Goal: Information Seeking & Learning: Learn about a topic

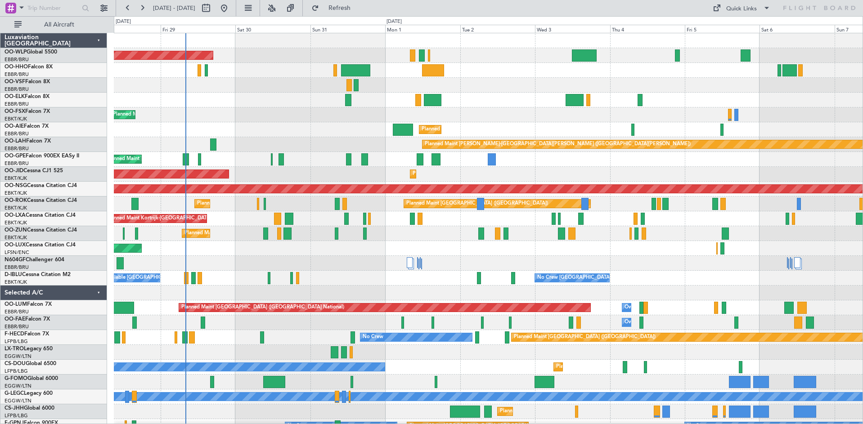
click at [21, 163] on div "Planned Maint Berlin (Brandenburg) Planned Maint Kortrijk-Wevelgem Planned Main…" at bounding box center [431, 220] width 863 height 408
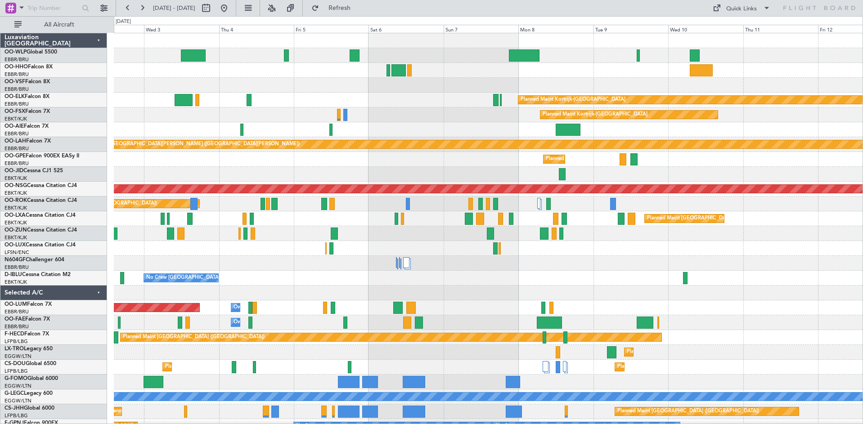
click at [130, 171] on div "Planned Maint Kortrijk-Wevelgem Planned Maint Kortrijk-Wevelgem Planned Maint L…" at bounding box center [488, 278] width 749 height 490
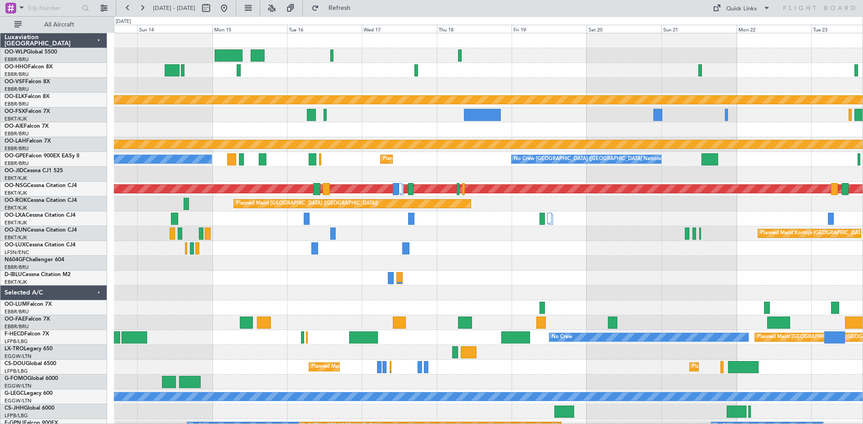
click at [492, 228] on div "Planned Maint Kortrijk-Wevelgem Planned Maint Alton-st Louis (St Louis Regl) No…" at bounding box center [488, 263] width 749 height 460
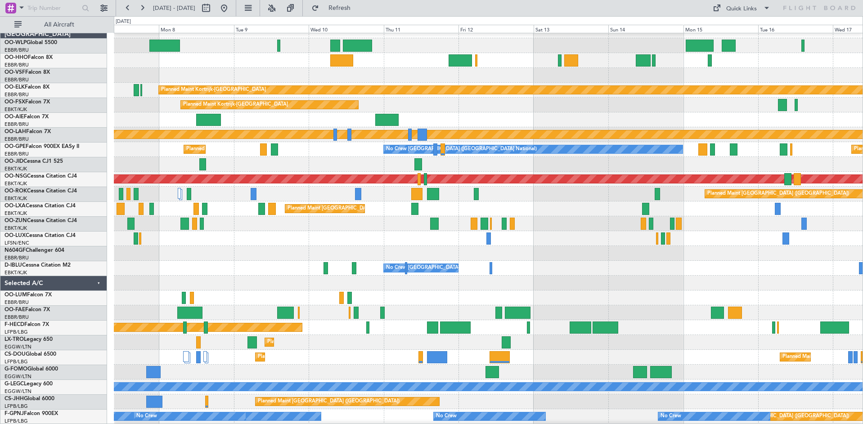
click at [862, 225] on html "14 Sep 2025 - 24 Sep 2025 Refresh Quick Links All Aircraft Planned Maint Kortri…" at bounding box center [431, 212] width 863 height 424
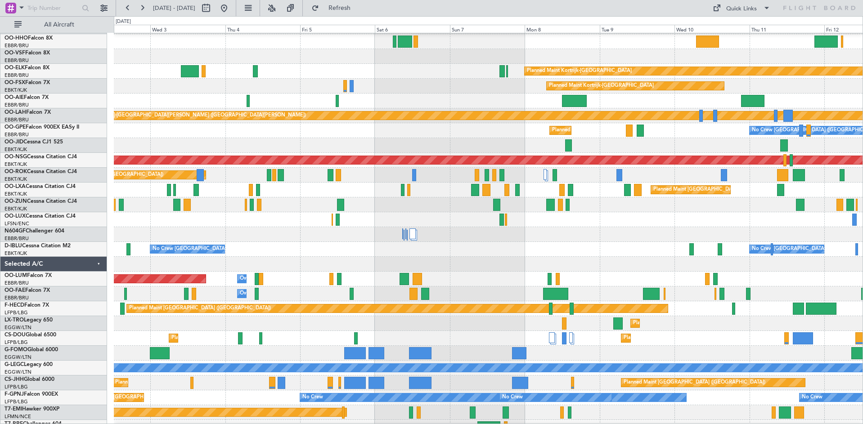
click at [726, 221] on div at bounding box center [488, 219] width 749 height 15
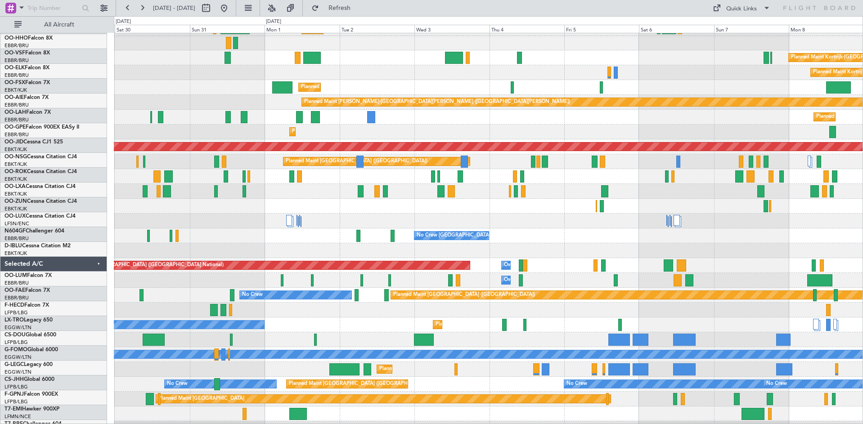
scroll to position [39, 0]
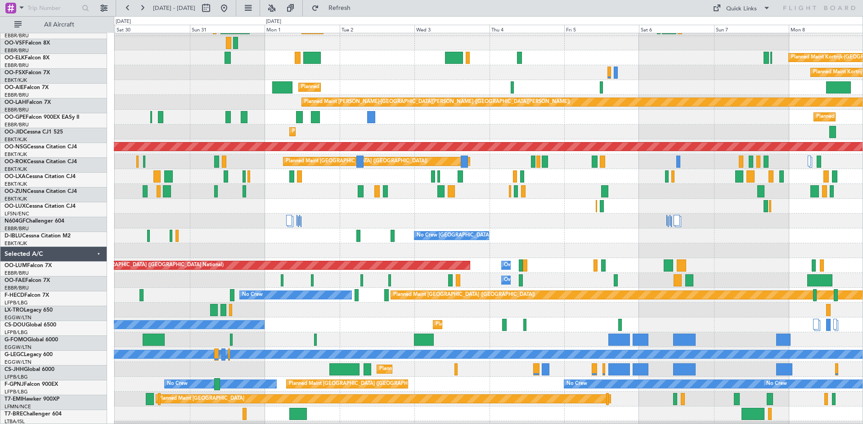
click at [589, 226] on div at bounding box center [488, 221] width 749 height 15
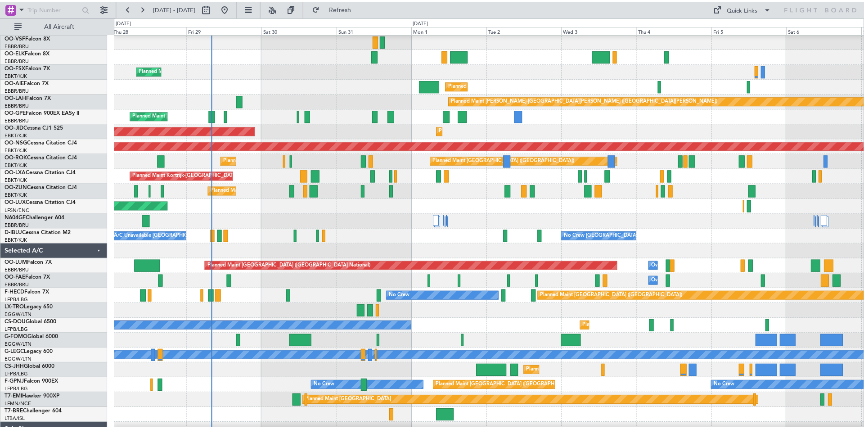
scroll to position [0, 0]
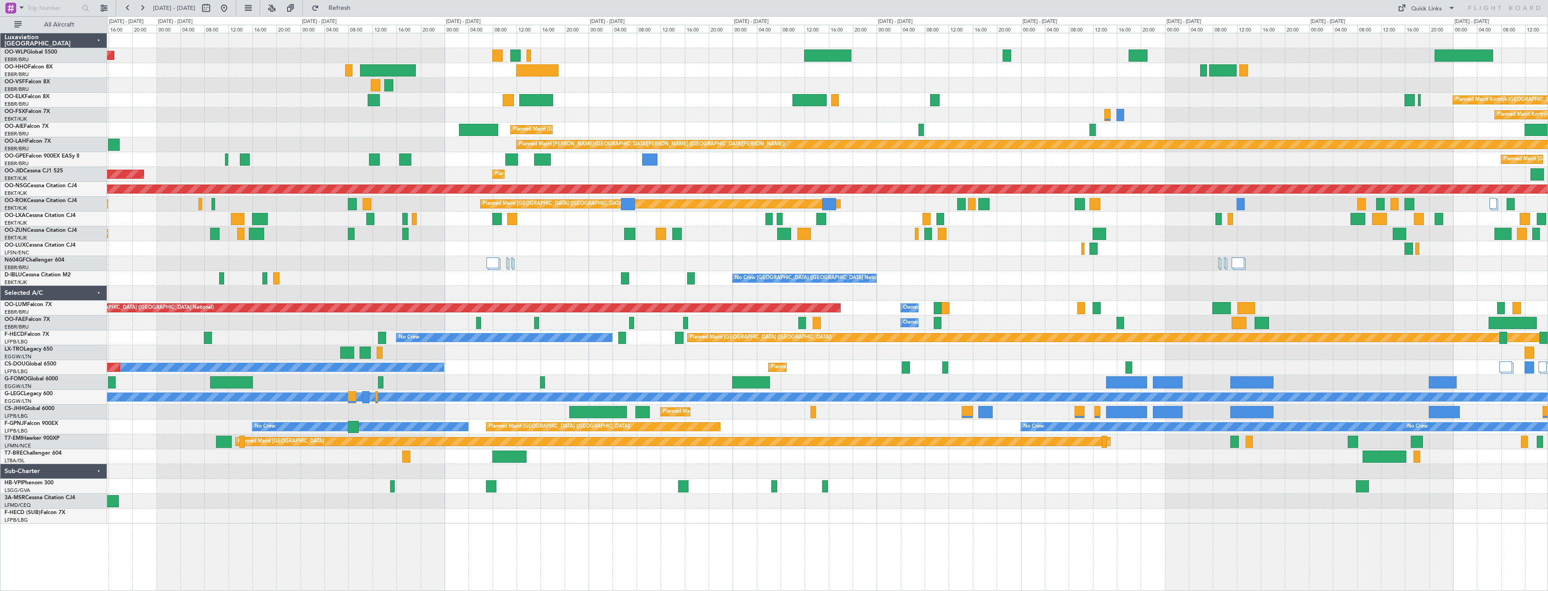
click at [862, 257] on div "Planned Maint Berlin (Brandenburg) Planned Maint Kortrijk-Wevelgem Planned Main…" at bounding box center [827, 278] width 1440 height 490
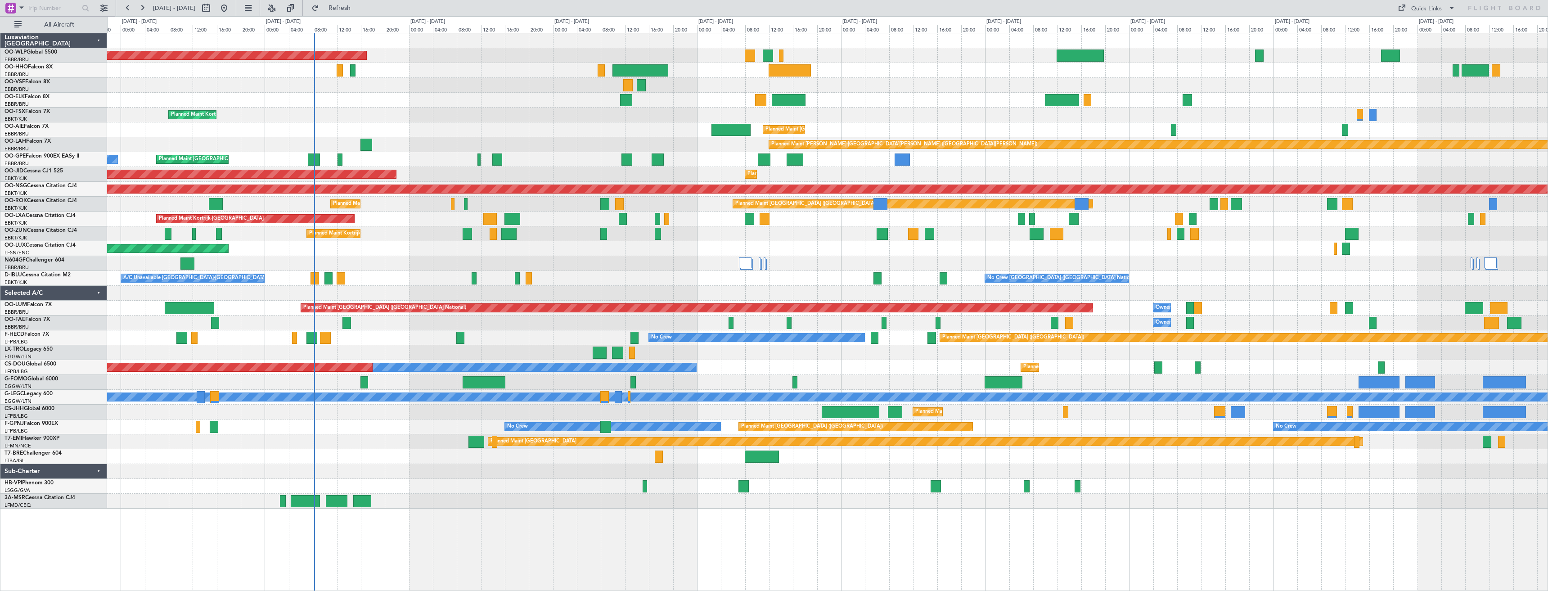
click at [508, 275] on div "Planned Maint Berlin (Brandenburg) Planned Maint Kortrijk-Wevelgem Planned Main…" at bounding box center [827, 270] width 1440 height 475
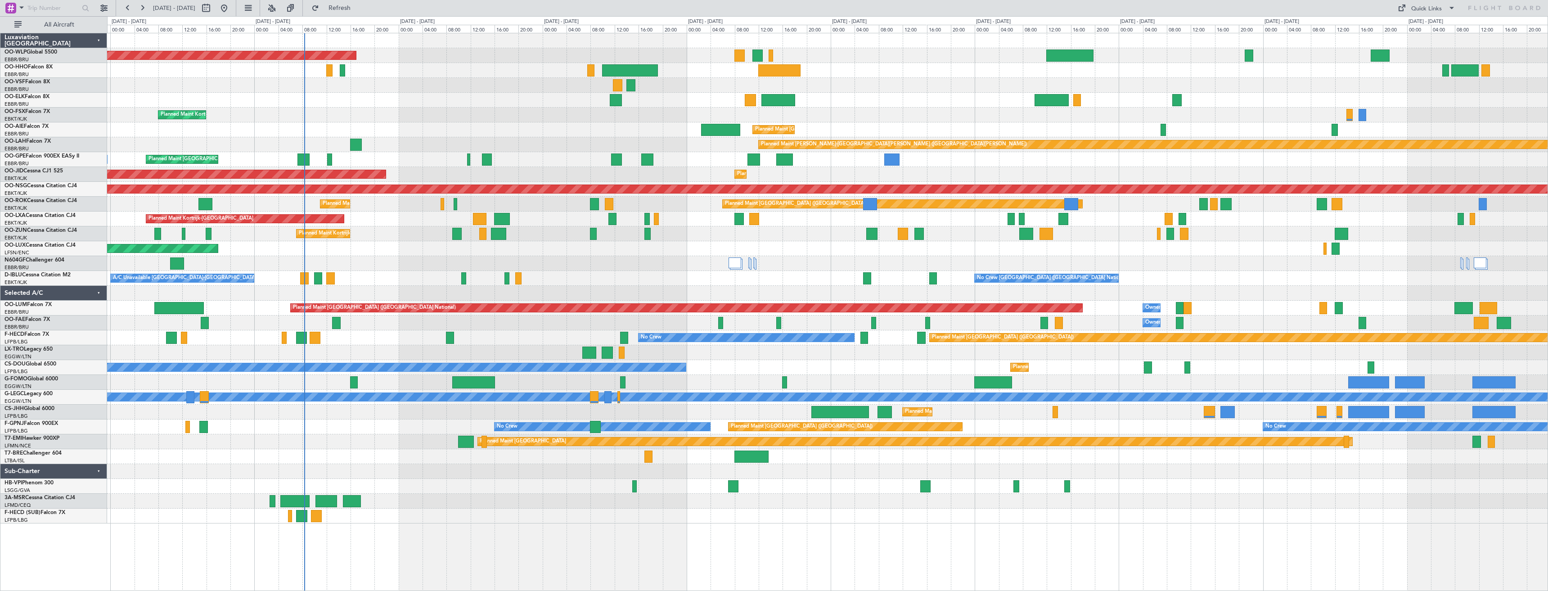
click at [533, 227] on div "Planned Maint Kortrijk-[GEOGRAPHIC_DATA]" at bounding box center [827, 233] width 1440 height 15
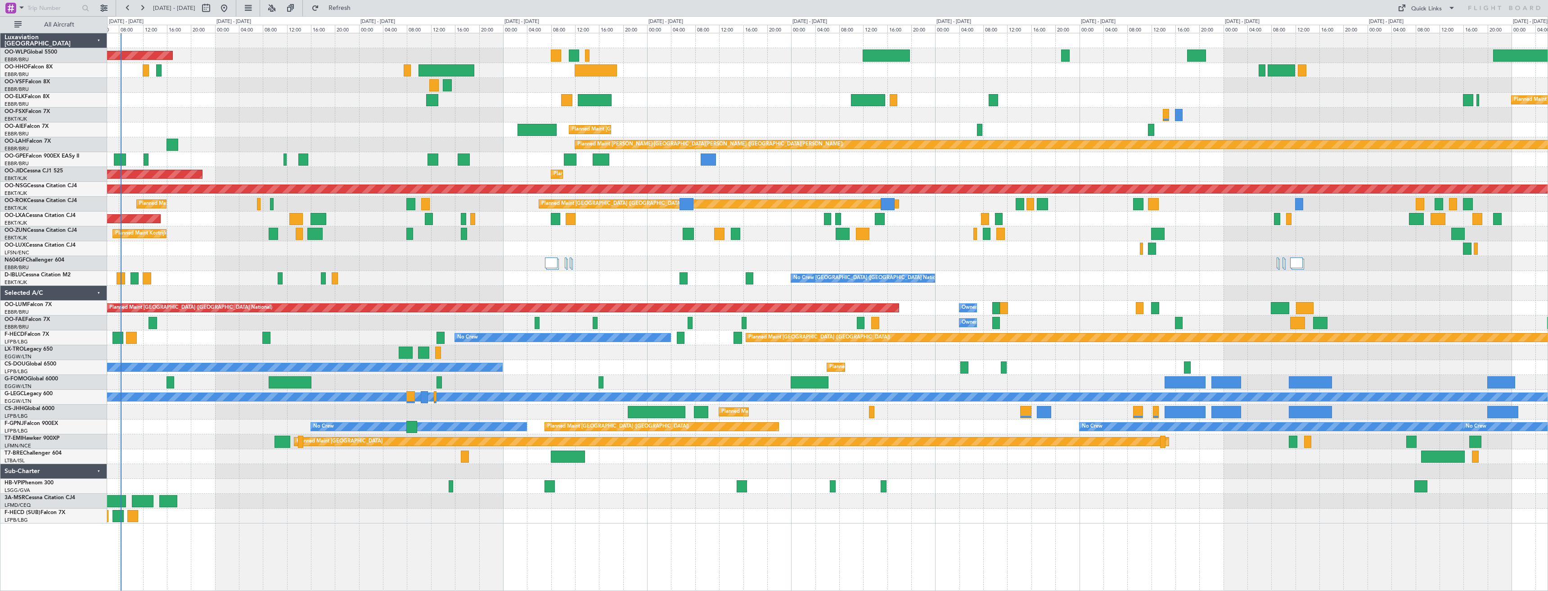
click at [862, 265] on div "Planned Maint Berlin (Brandenburg) Planned Maint Kortrijk-Wevelgem Planned Main…" at bounding box center [827, 278] width 1440 height 490
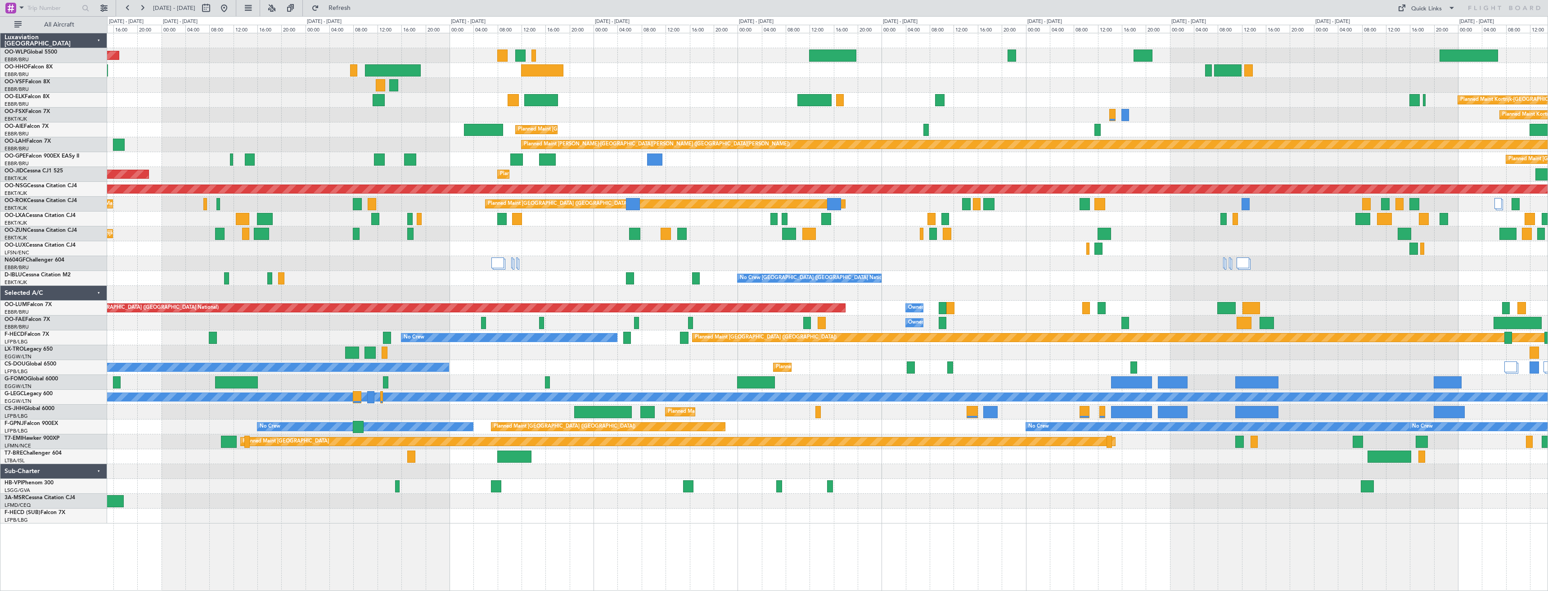
click at [862, 269] on div at bounding box center [827, 263] width 1440 height 15
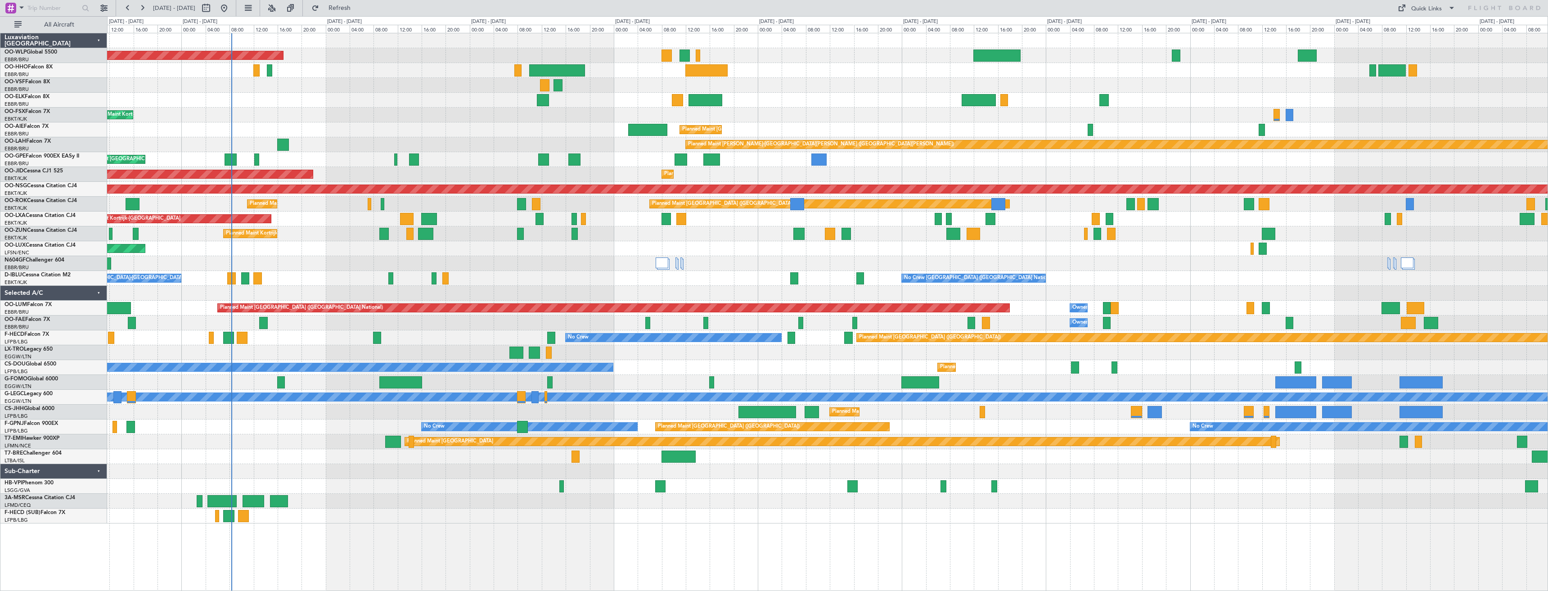
click at [862, 251] on div "Planned Maint [GEOGRAPHIC_DATA] ([GEOGRAPHIC_DATA])" at bounding box center [827, 248] width 1440 height 15
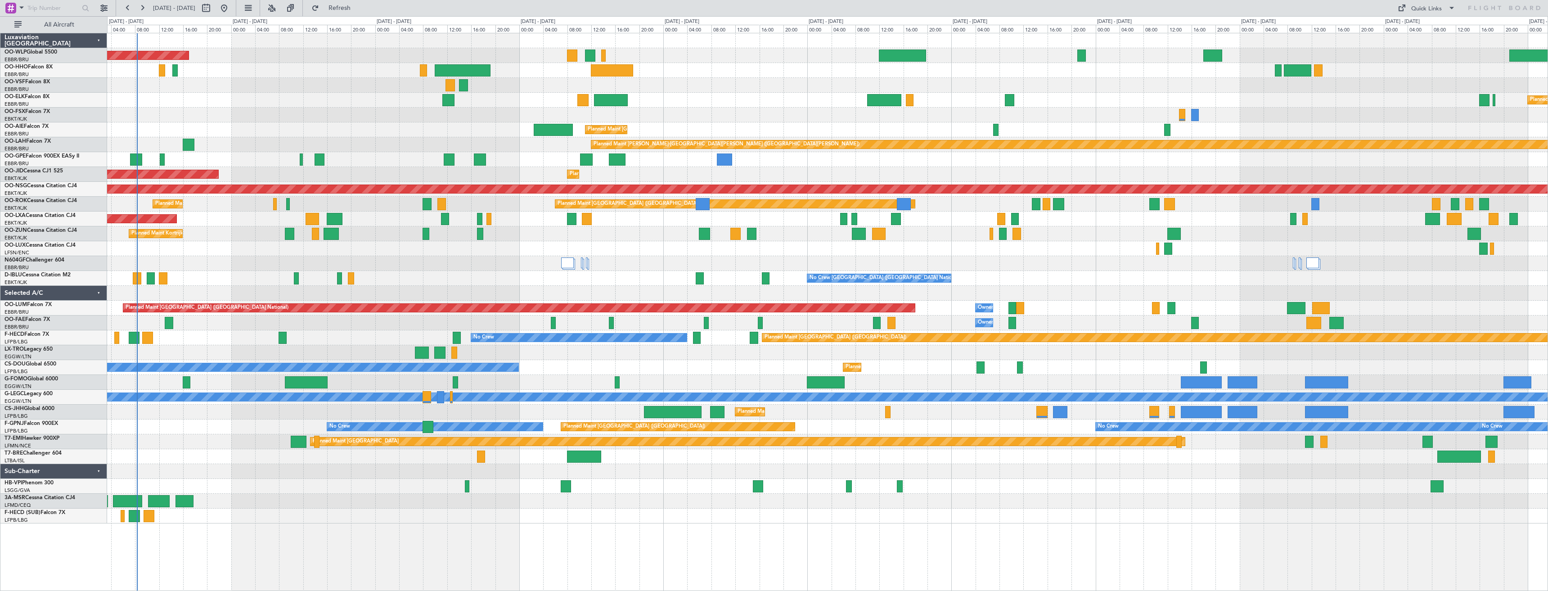
click at [464, 257] on div "Planned Maint Berlin (Brandenburg) Planned Maint Kortrijk-Wevelgem Planned Main…" at bounding box center [827, 278] width 1440 height 490
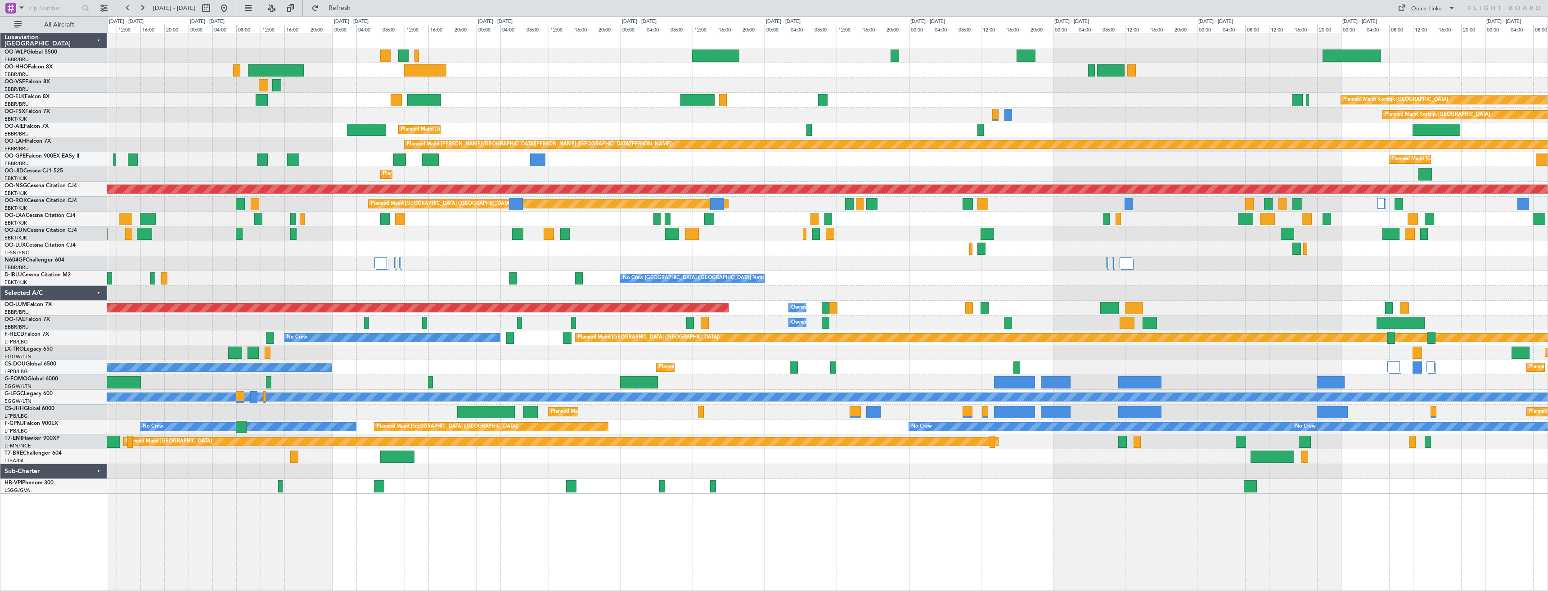
click at [428, 255] on div "Planned Maint Berlin (Brandenburg) Planned Maint Kortrijk-Wevelgem Planned Main…" at bounding box center [827, 263] width 1440 height 460
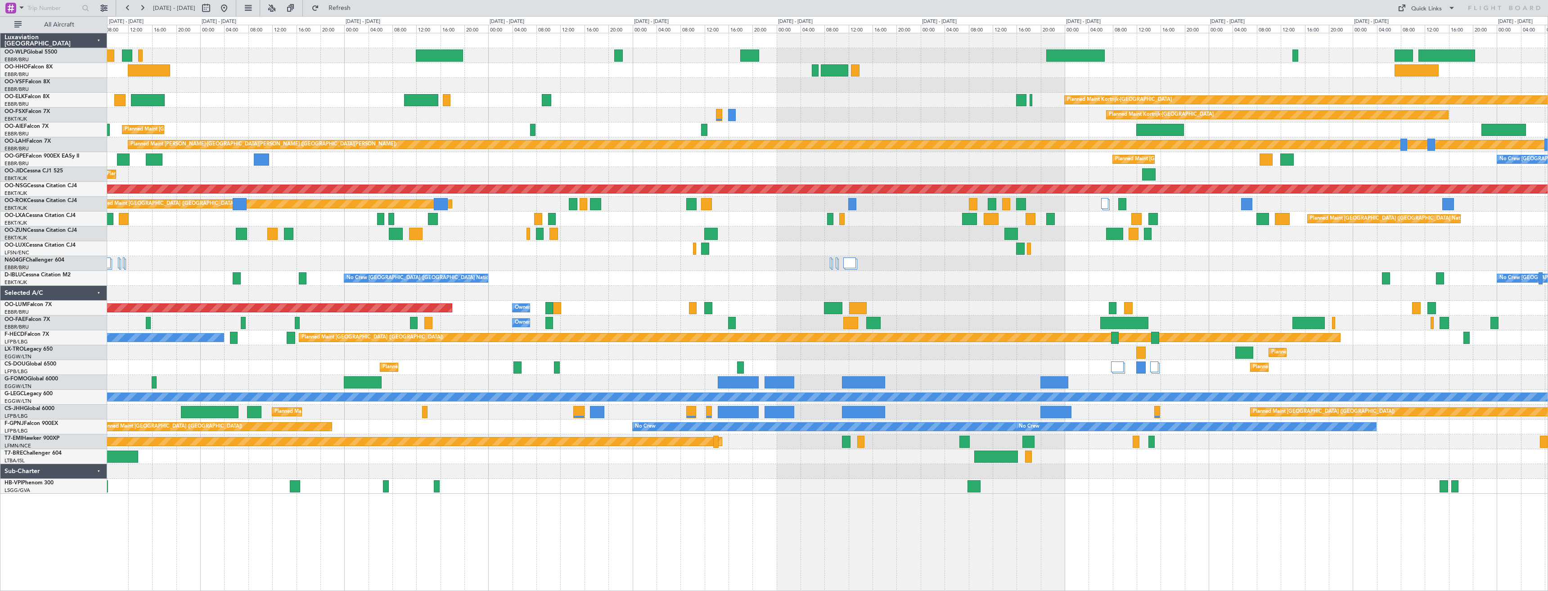
click at [607, 237] on div "Planned Maint Kortrijk-Wevelgem Planned Maint Kortrijk-Wevelgem Planned Maint L…" at bounding box center [827, 263] width 1440 height 460
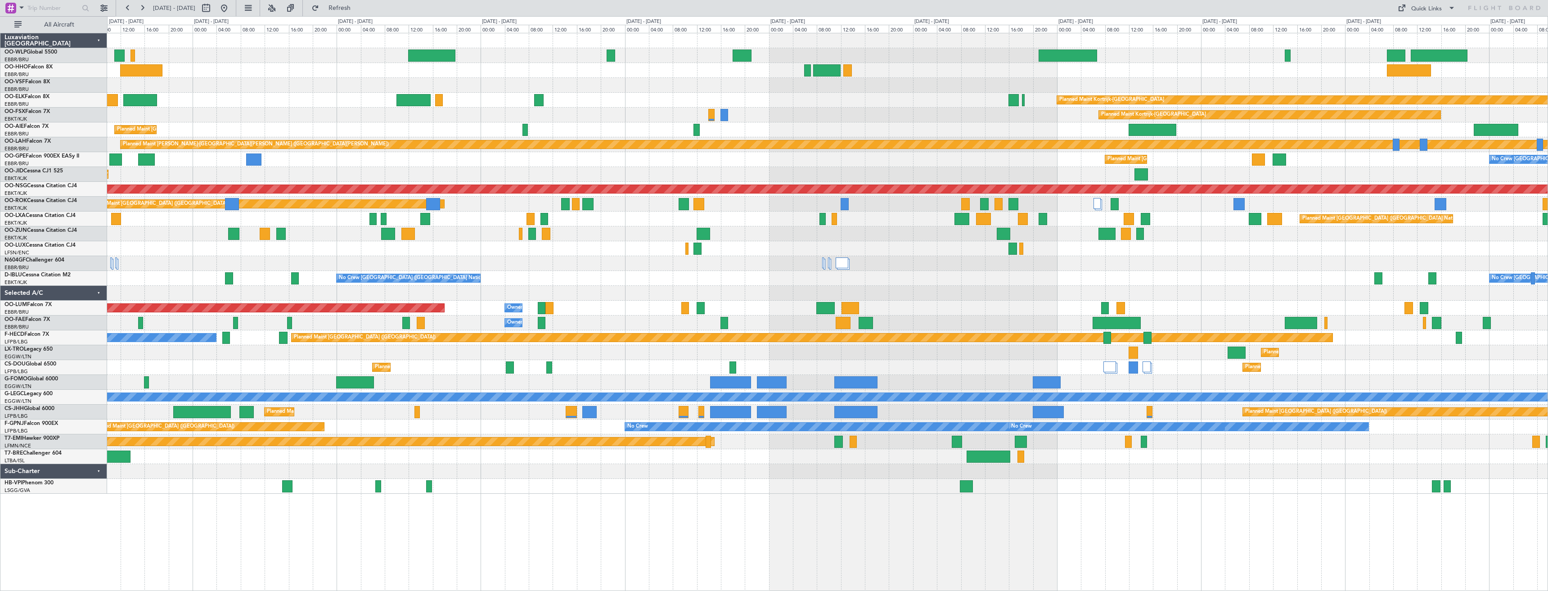
click at [770, 237] on div at bounding box center [827, 233] width 1440 height 15
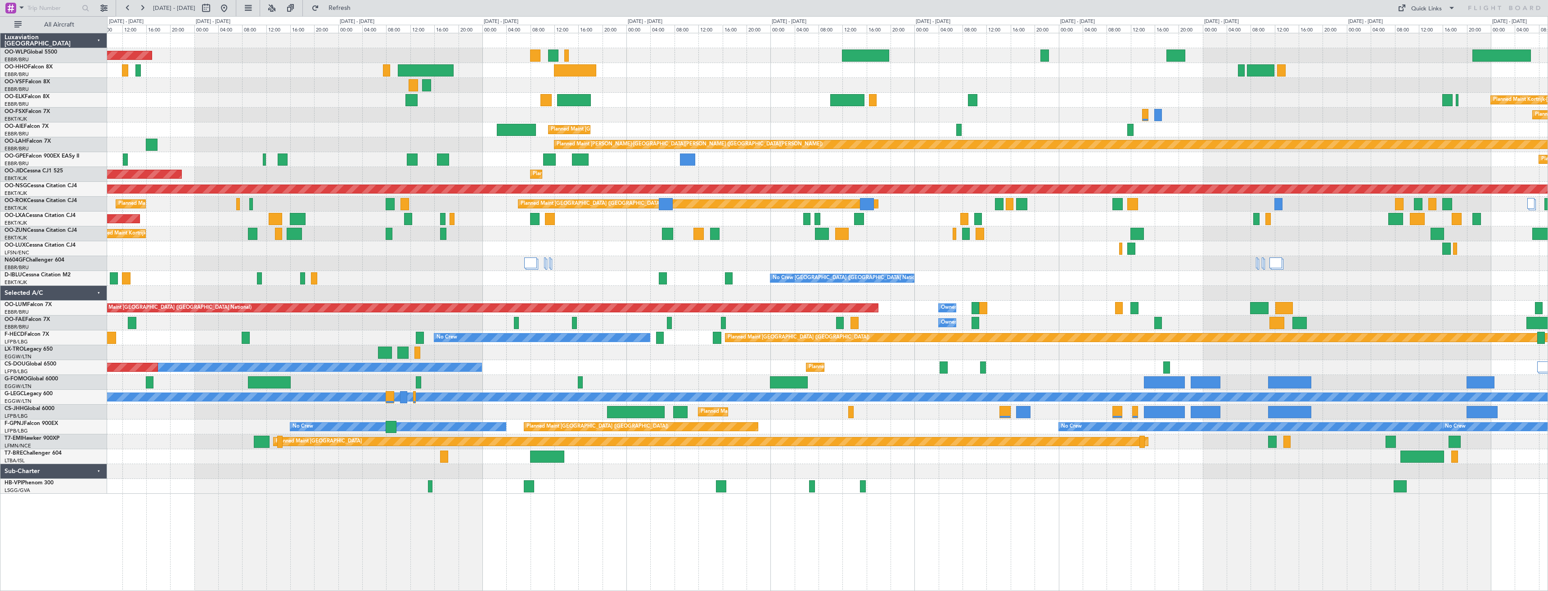
click at [673, 229] on div "Planned Maint Kortrijk-[GEOGRAPHIC_DATA]" at bounding box center [827, 233] width 1440 height 15
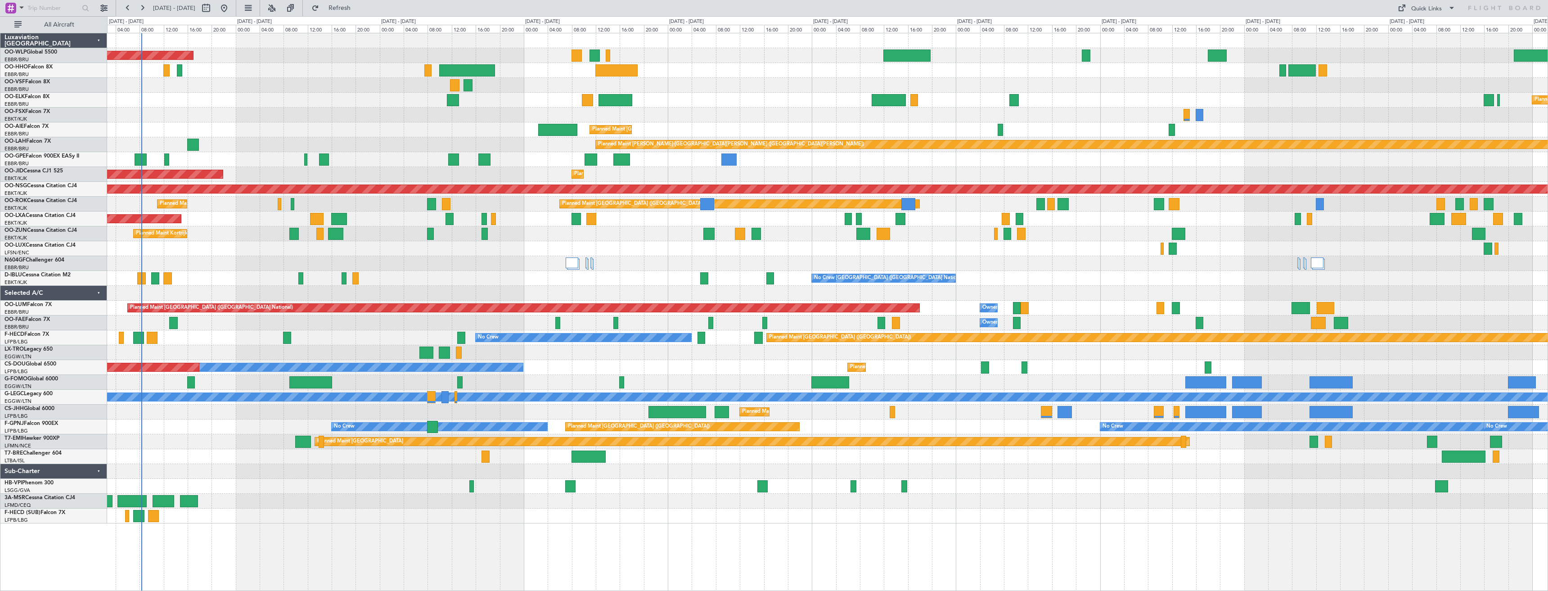
click at [647, 287] on div at bounding box center [827, 293] width 1440 height 15
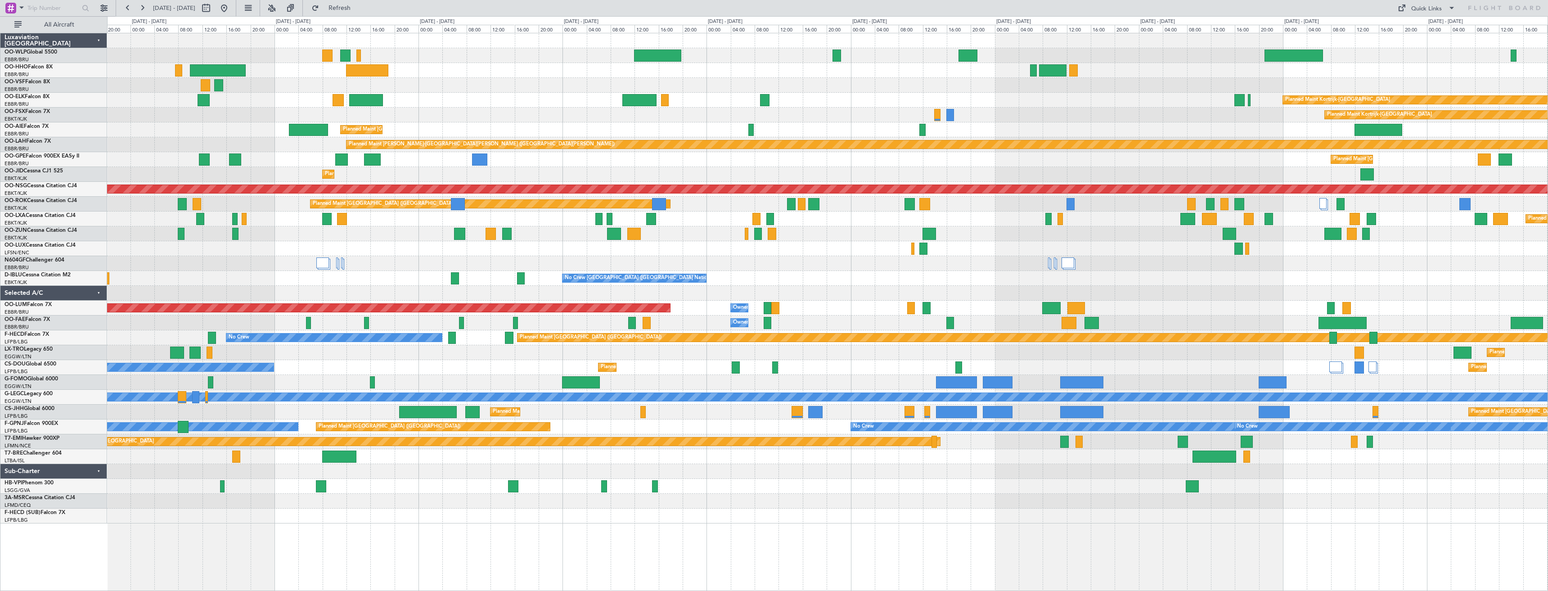
click at [804, 255] on div "Planned Maint [GEOGRAPHIC_DATA] ([GEOGRAPHIC_DATA])" at bounding box center [827, 248] width 1440 height 15
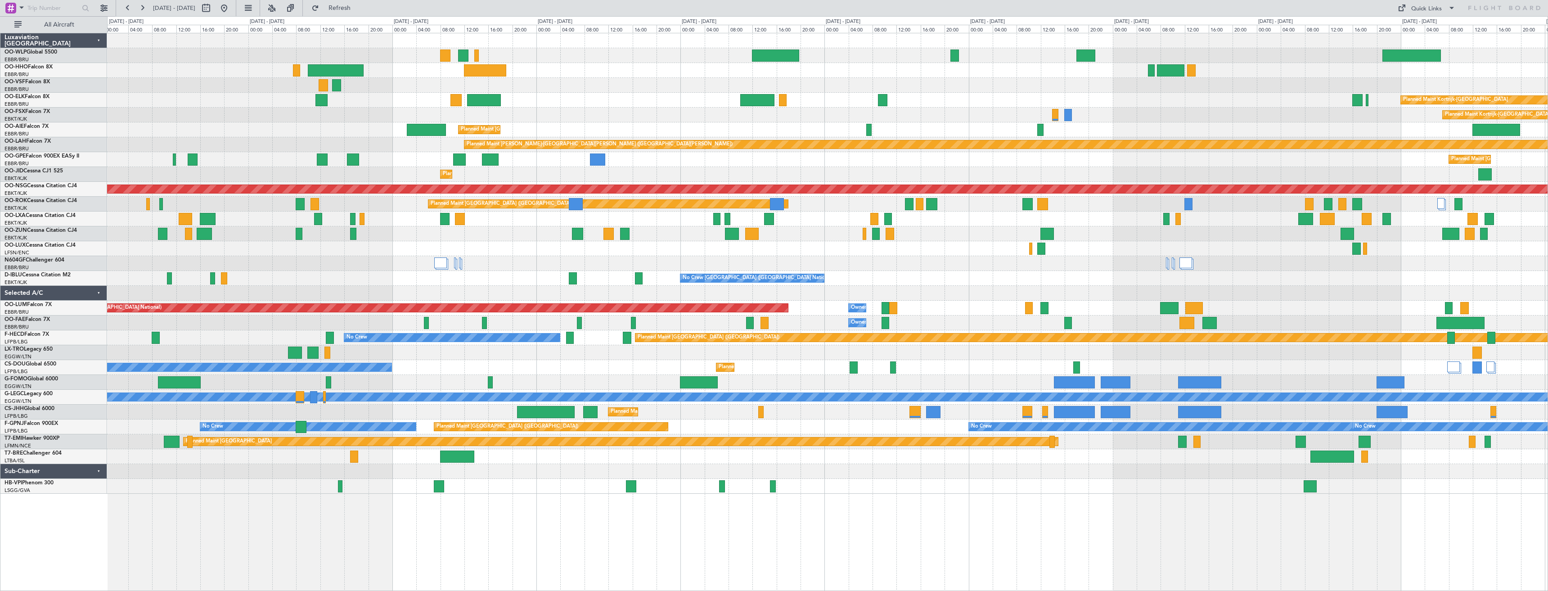
click at [450, 226] on div "Planned Maint Berlin (Brandenburg) Planned Maint Kortrijk-Wevelgem Planned Main…" at bounding box center [827, 263] width 1440 height 460
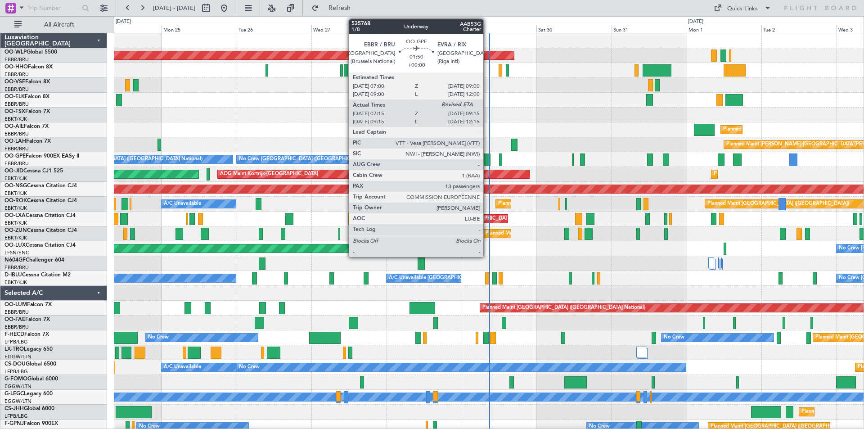
click at [488, 158] on div at bounding box center [487, 159] width 6 height 12
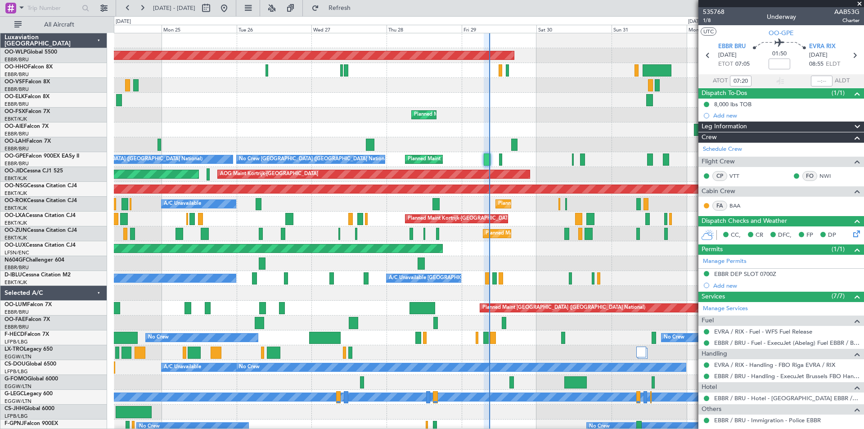
click at [861, 2] on span at bounding box center [859, 4] width 9 height 8
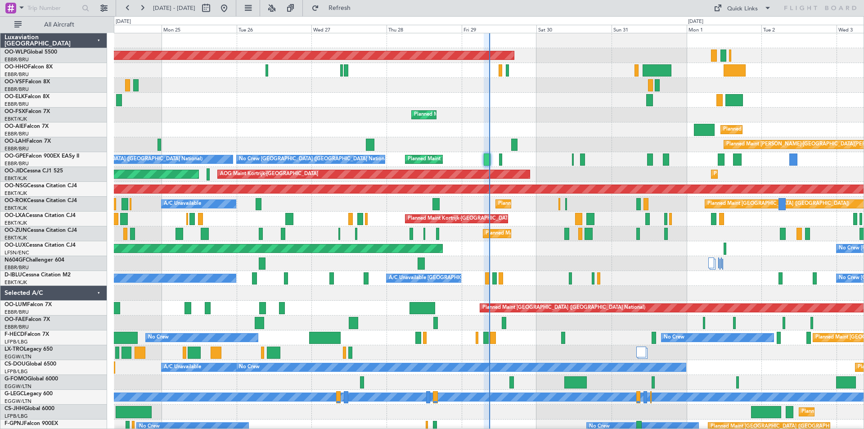
type input "0"
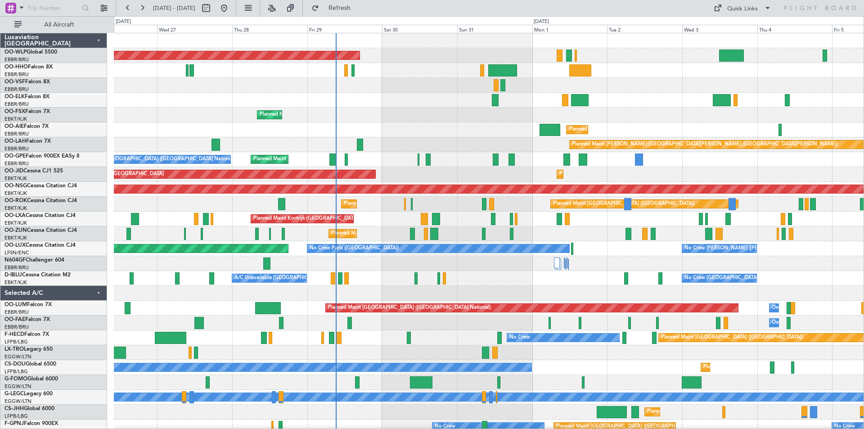
click at [440, 318] on div "Owner Melsbroek Air Base" at bounding box center [489, 322] width 750 height 15
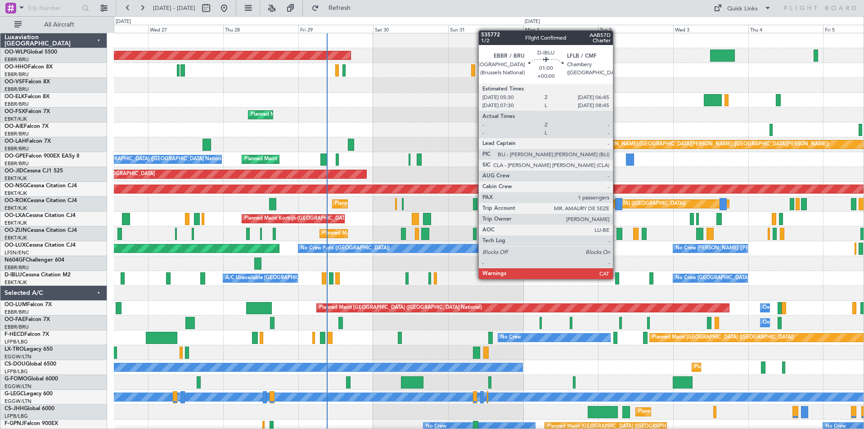
click at [617, 279] on div at bounding box center [617, 278] width 4 height 12
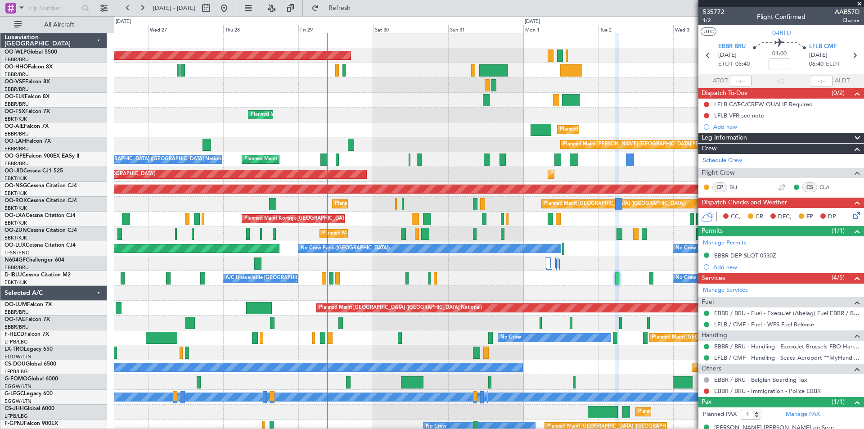
click at [859, 2] on span at bounding box center [859, 4] width 9 height 8
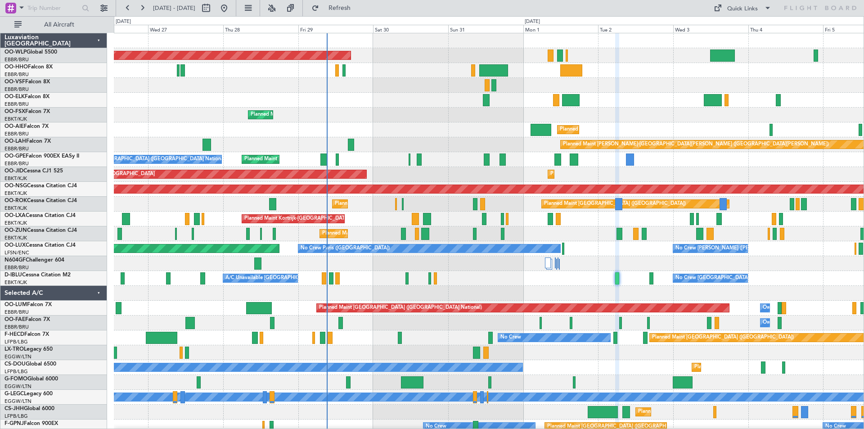
type input "0"
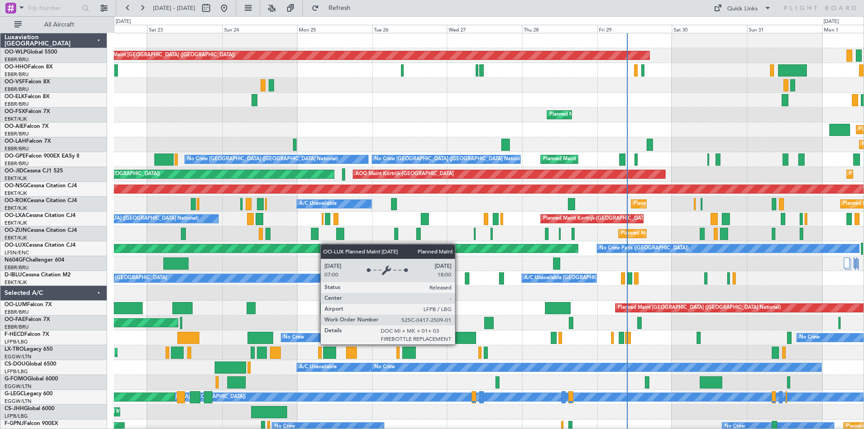
click at [504, 247] on div "Planned Maint Berlin (Brandenburg) Planned Maint Kortrijk-Wevelgem Planned Main…" at bounding box center [489, 278] width 750 height 490
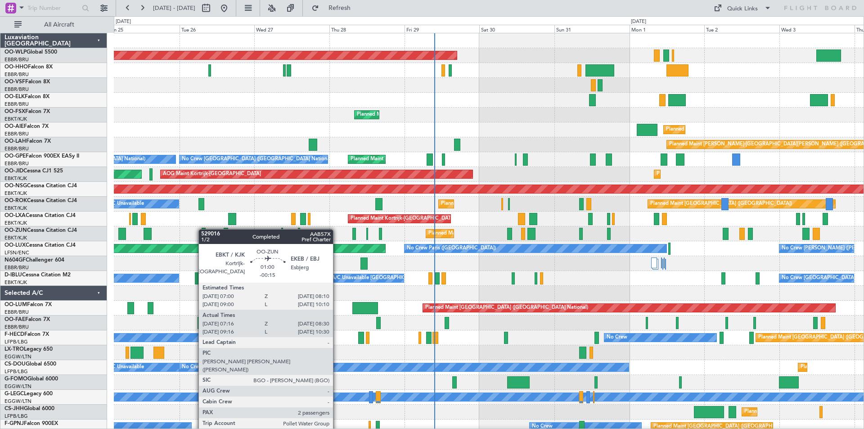
click at [202, 230] on div "Planned Maint Berlin (Brandenburg) Planned Maint Kortrijk-Wevelgem Planned Main…" at bounding box center [489, 278] width 750 height 490
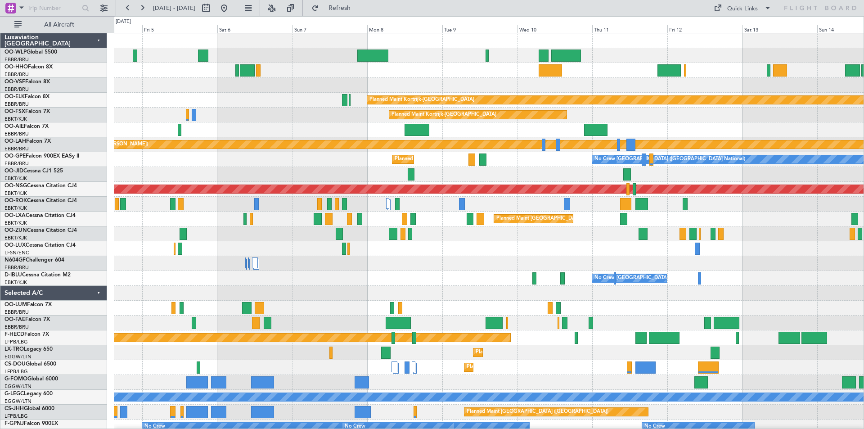
click at [0, 166] on div "Planned Maint Kortrijk-Wevelgem Planned Maint Kortrijk-Wevelgem Planned Maint A…" at bounding box center [432, 222] width 864 height 413
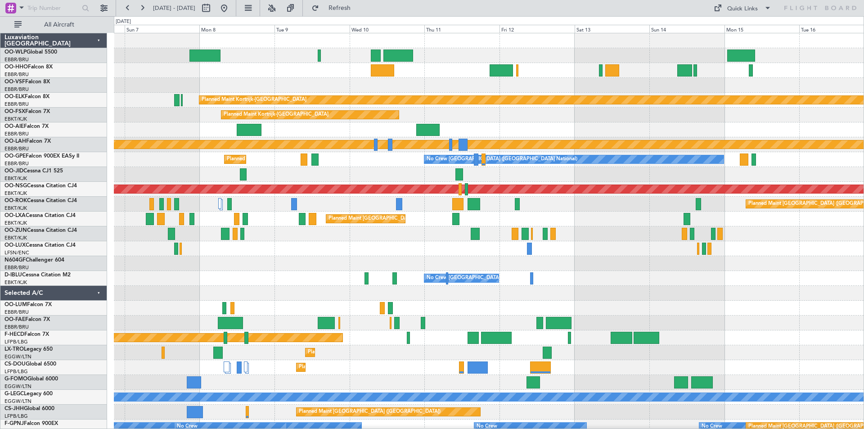
click at [0, 185] on div "Planned Maint Kortrijk-Wevelgem Planned Maint Kortrijk-Wevelgem Planned Maint A…" at bounding box center [432, 222] width 864 height 413
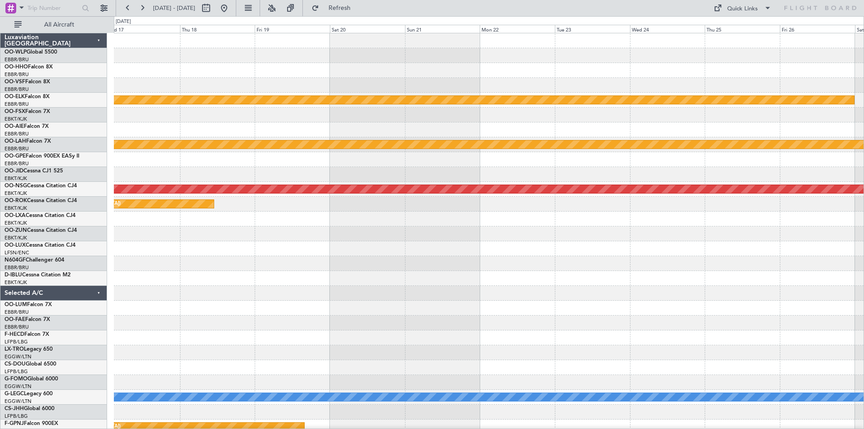
click at [97, 197] on div "Planned Maint Kortrijk-Wevelgem Planned Maint Alton-st Louis (St Louis Regl) No…" at bounding box center [432, 222] width 864 height 413
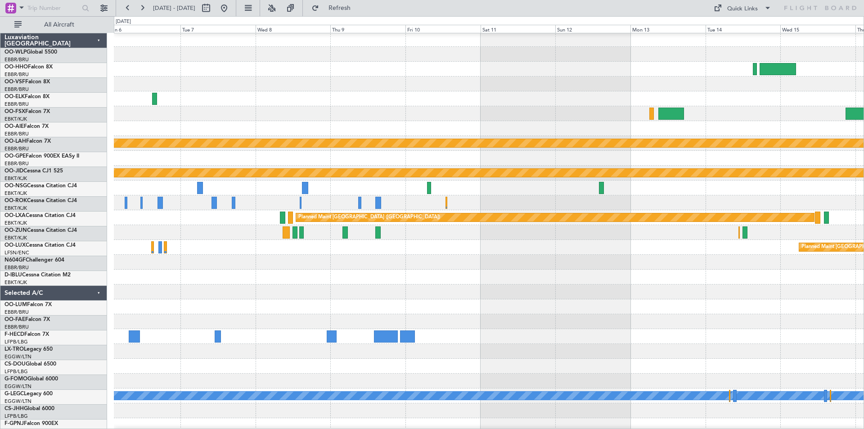
scroll to position [15, 0]
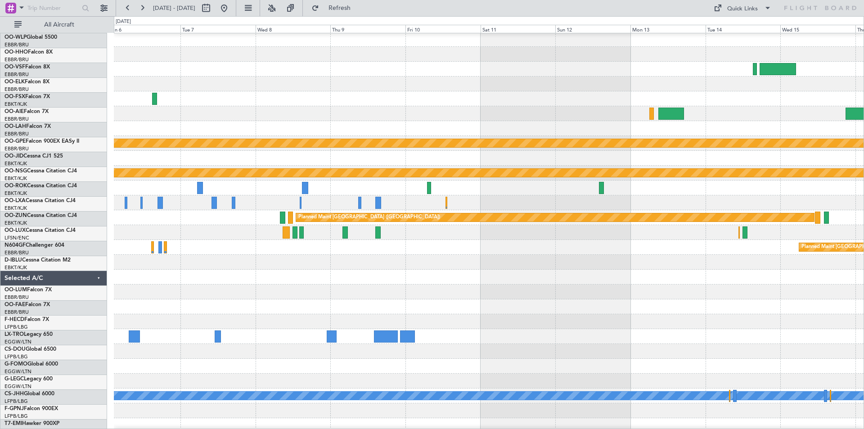
click at [123, 225] on div at bounding box center [489, 232] width 750 height 15
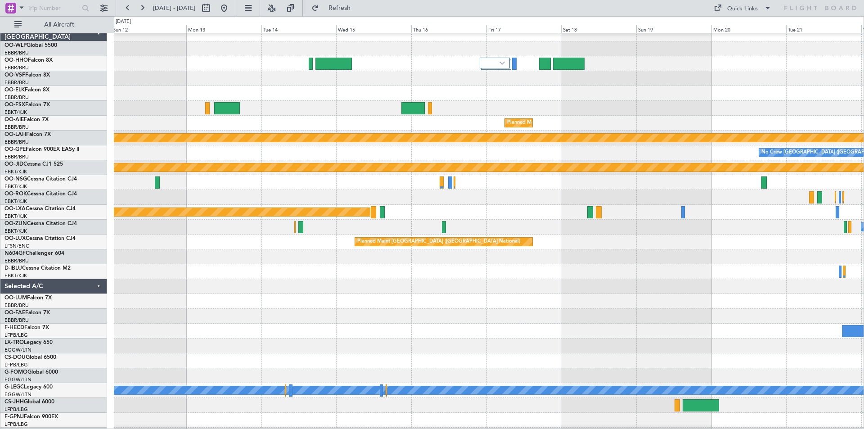
scroll to position [8, 0]
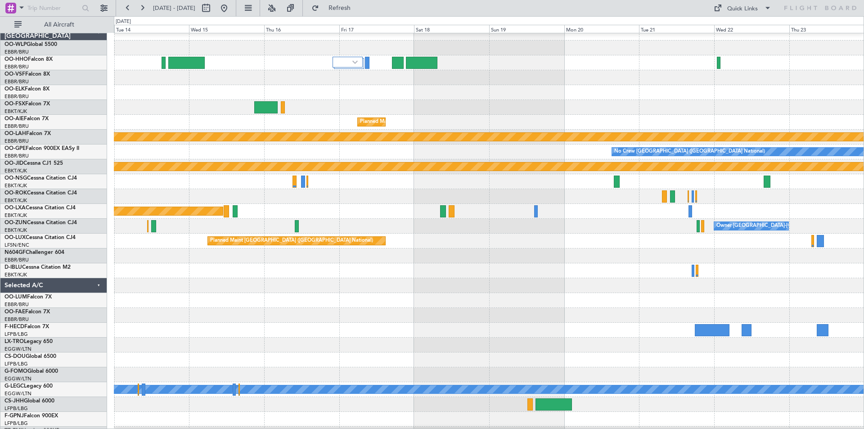
click at [139, 284] on div at bounding box center [489, 285] width 750 height 15
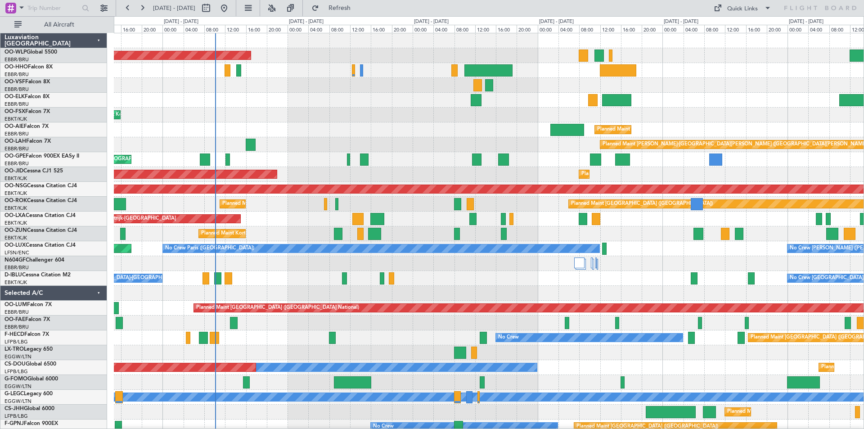
click at [427, 228] on div "Planned Maint Kortrijk-[GEOGRAPHIC_DATA]" at bounding box center [489, 233] width 750 height 15
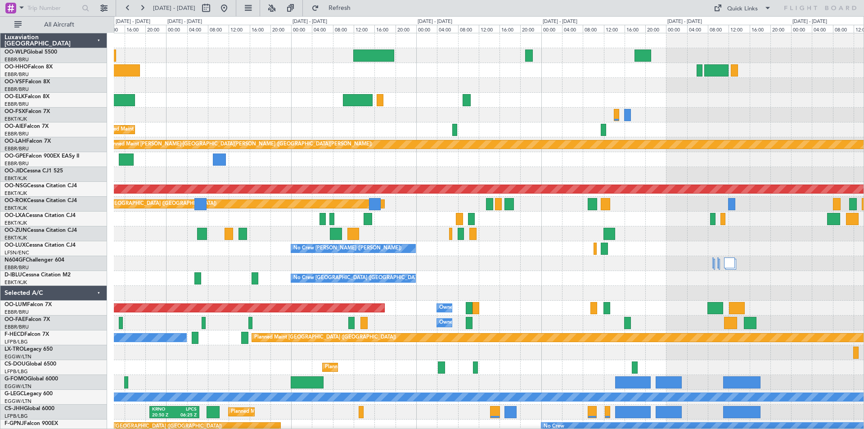
click at [205, 251] on div "No Crew [PERSON_NAME] ([PERSON_NAME]) No Crew [PERSON_NAME] ([PERSON_NAME]) No …" at bounding box center [489, 248] width 750 height 15
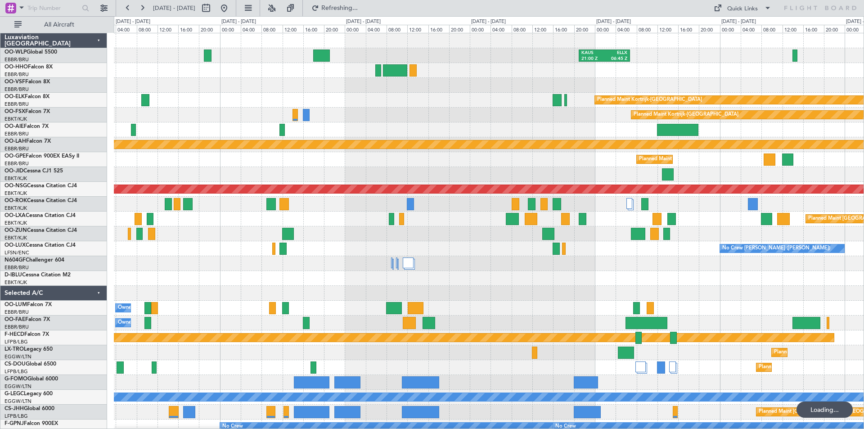
click at [476, 237] on div "[PERSON_NAME] 21:00 Z ELLX 06:45 Z Planned Maint [GEOGRAPHIC_DATA]-[GEOGRAPHIC_…" at bounding box center [489, 263] width 750 height 460
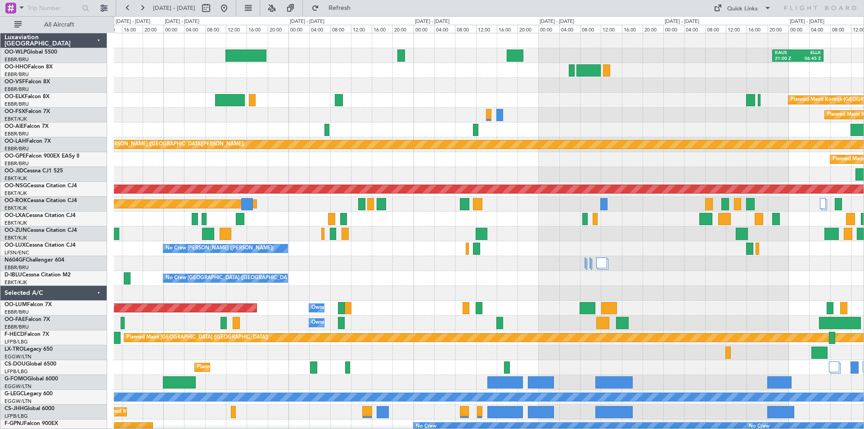
click at [532, 245] on div "No Crew [PERSON_NAME] ([PERSON_NAME]) No Crew [PERSON_NAME] ([PERSON_NAME]) No …" at bounding box center [489, 248] width 750 height 15
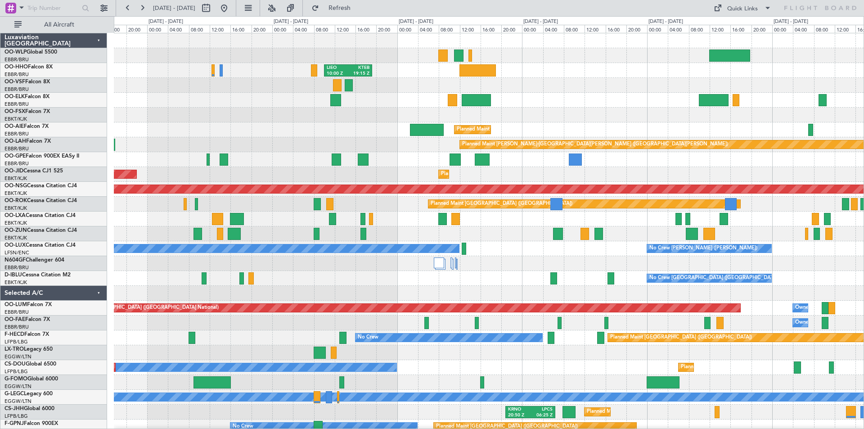
click at [863, 170] on html "[DATE] - [DATE] Refresh Quick Links All Aircraft Planned Maint [GEOGRAPHIC_DATA…" at bounding box center [432, 214] width 864 height 429
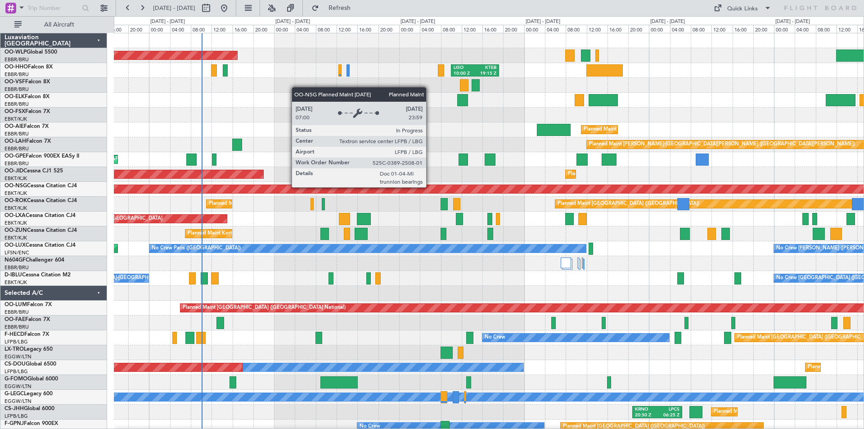
click at [767, 187] on div "Planned Maint [GEOGRAPHIC_DATA] ([GEOGRAPHIC_DATA])" at bounding box center [489, 189] width 2248 height 8
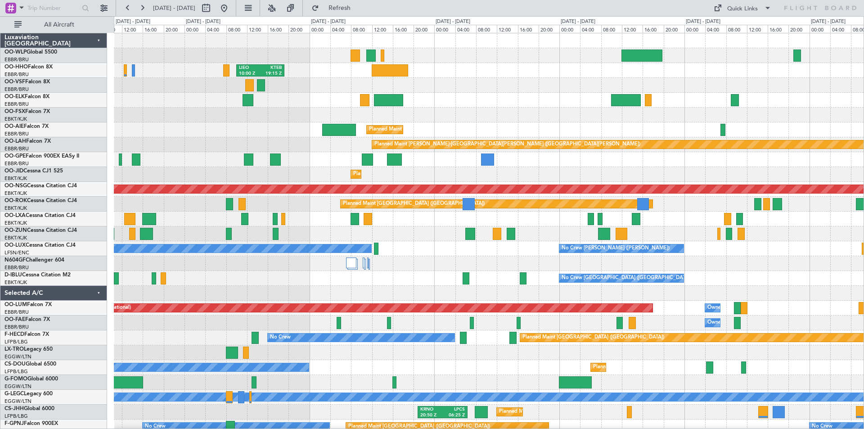
click at [159, 165] on div at bounding box center [489, 159] width 750 height 15
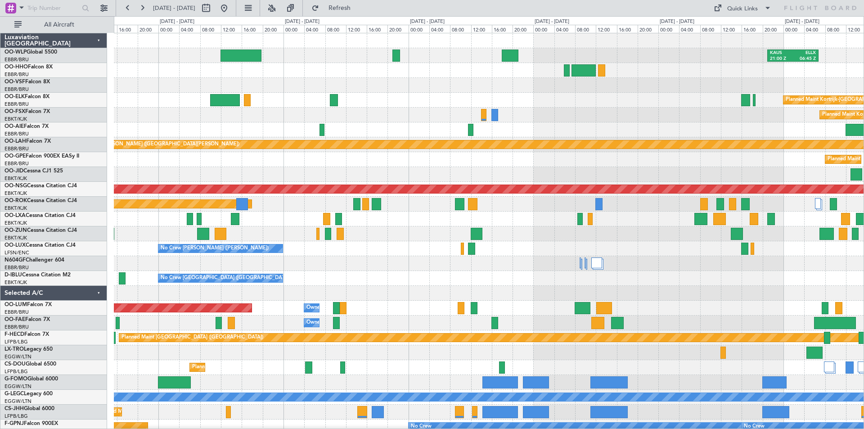
click at [296, 172] on div "Planned Maint Kortrijk-[GEOGRAPHIC_DATA]" at bounding box center [489, 174] width 750 height 15
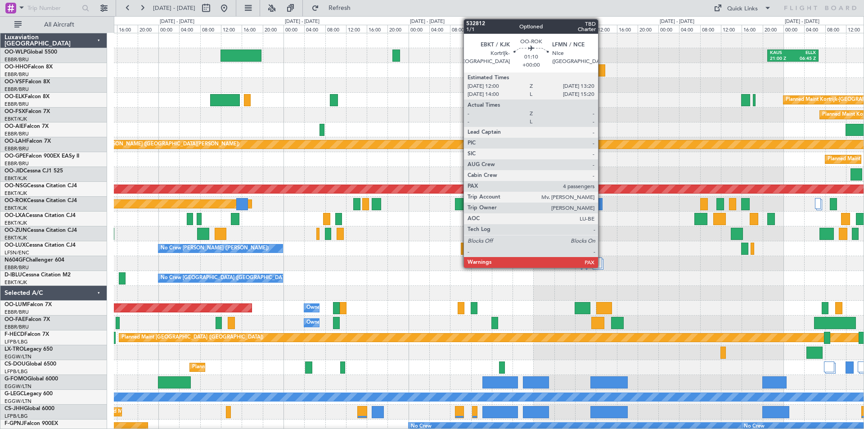
click at [602, 202] on div at bounding box center [598, 204] width 7 height 12
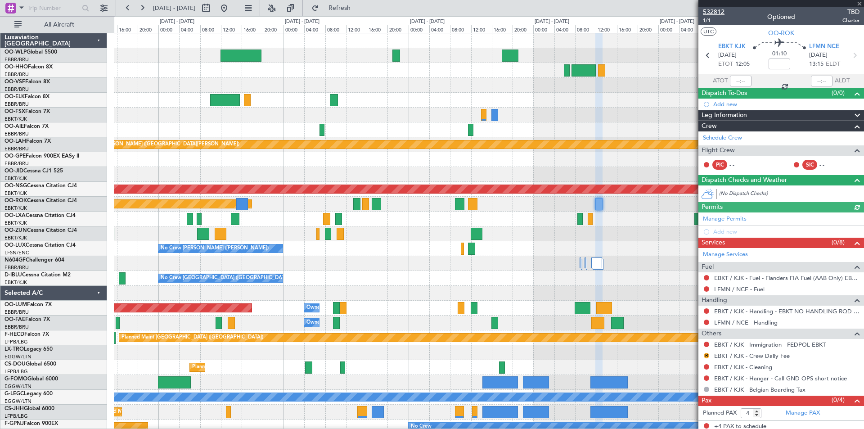
click at [713, 10] on span "532812" at bounding box center [714, 11] width 22 height 9
click at [359, 8] on span "Refresh" at bounding box center [340, 8] width 38 height 6
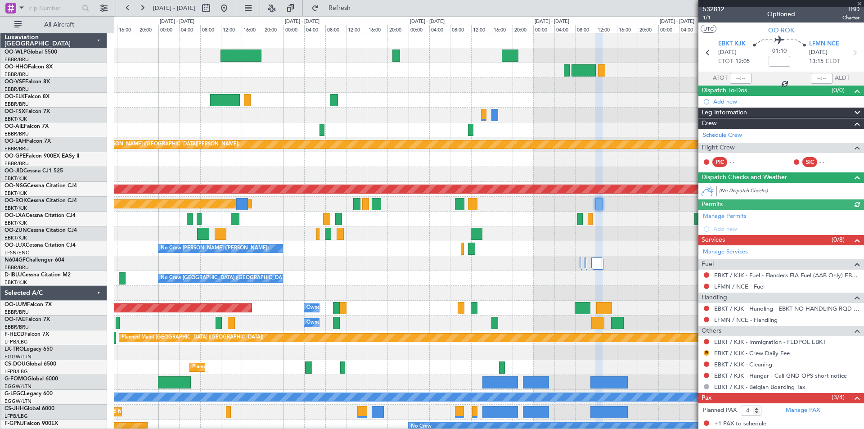
scroll to position [63, 0]
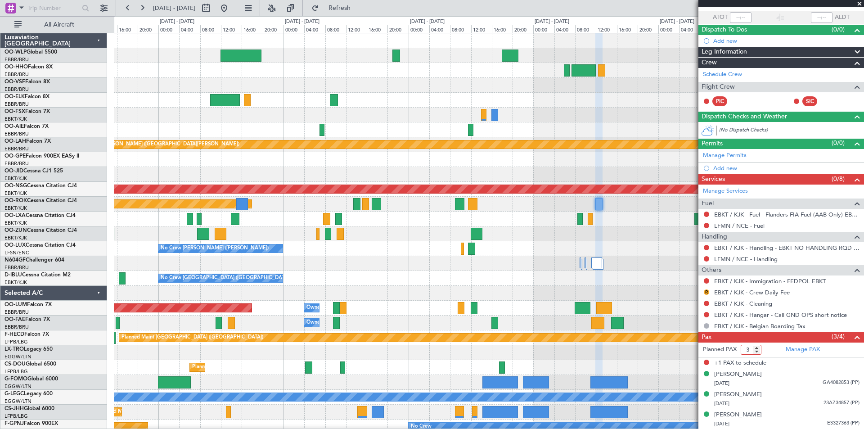
type input "3"
click at [756, 350] on input "3" at bounding box center [751, 350] width 21 height 10
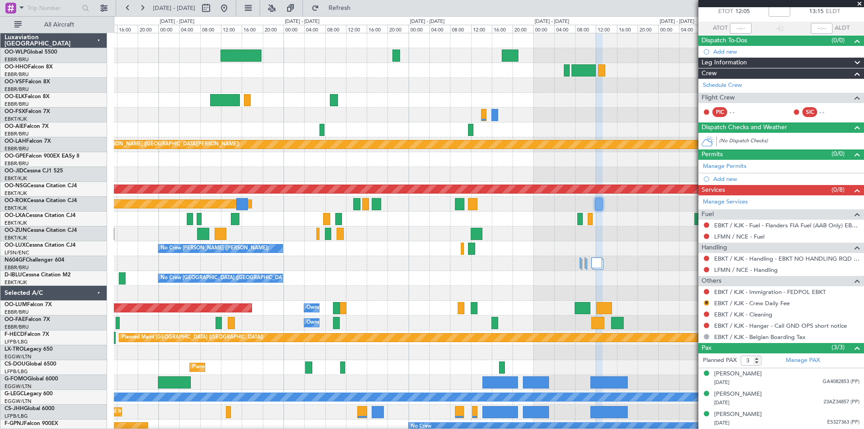
scroll to position [52, 0]
click at [342, 9] on button "Refresh" at bounding box center [334, 8] width 54 height 14
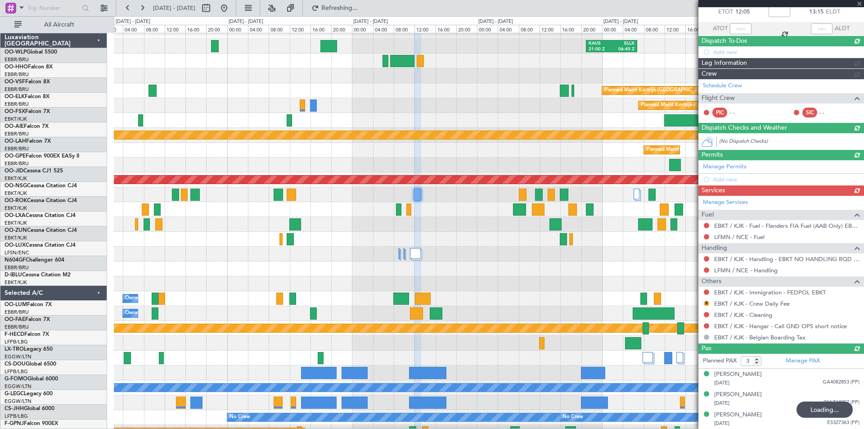
scroll to position [9, 0]
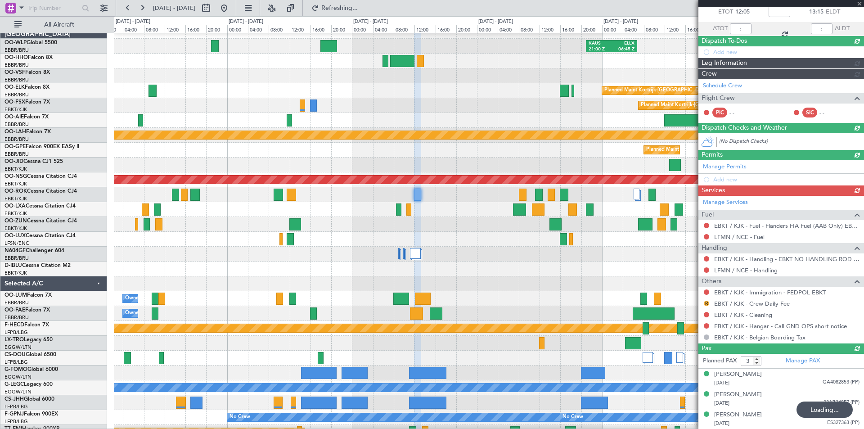
click at [470, 211] on div "Planned Maint [GEOGRAPHIC_DATA] ([GEOGRAPHIC_DATA] National)" at bounding box center [489, 209] width 750 height 15
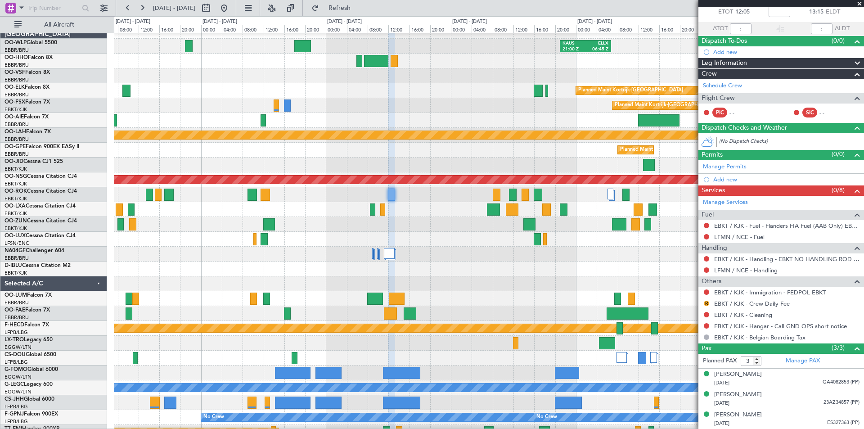
scroll to position [6, 0]
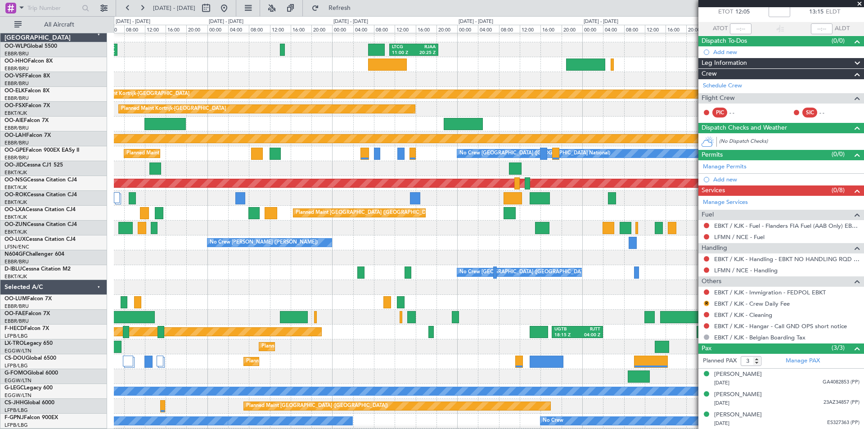
click at [97, 239] on div "[PERSON_NAME] 21:00 Z ELLX 06:45 Z LTCG 11:00 Z RJAA 20:25 Z RJAA 01:00 Z UBBB …" at bounding box center [432, 222] width 864 height 413
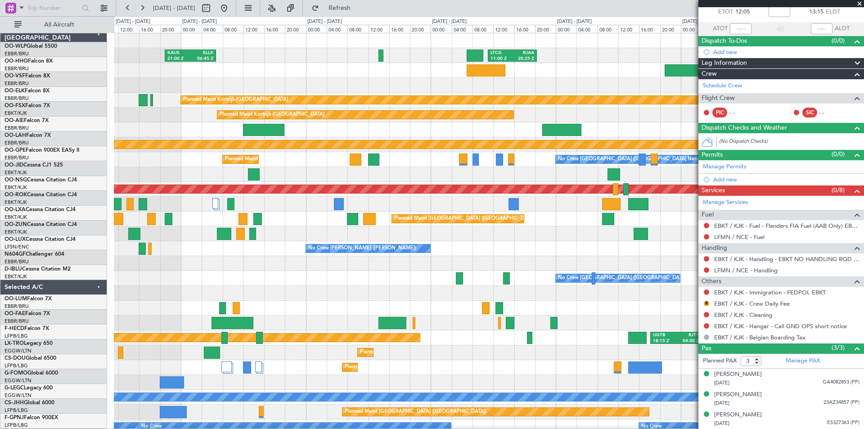
scroll to position [0, 0]
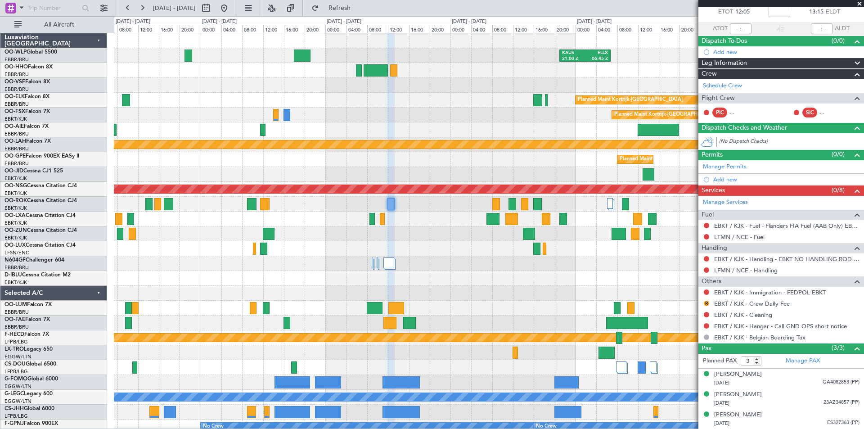
click at [707, 242] on fb-app "[DATE] - [DATE] Refresh Quick Links All Aircraft [PERSON_NAME] 21:00 Z ELLX 06:…" at bounding box center [432, 218] width 864 height 422
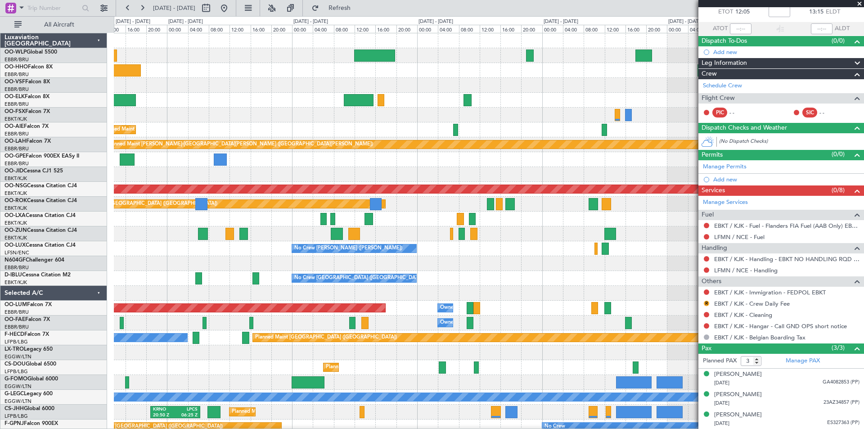
click at [585, 113] on div "[PERSON_NAME] 21:00 Z ELLX 06:45 Z [PERSON_NAME] 10:00 Z KTEB 19:15 Z Planned M…" at bounding box center [489, 263] width 750 height 460
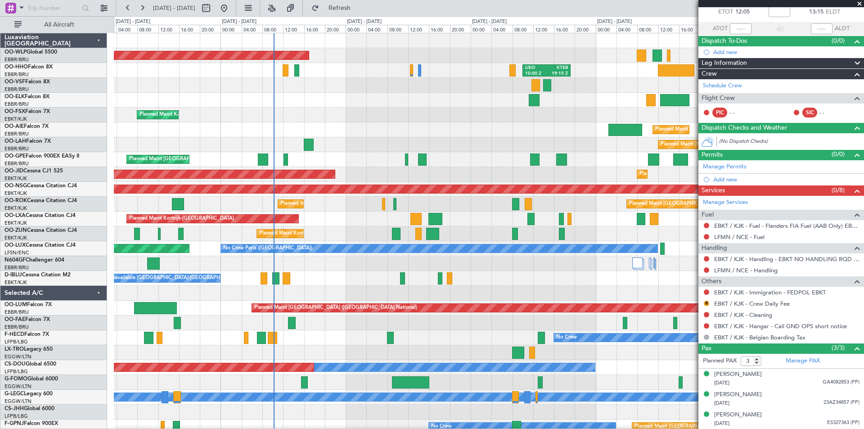
click at [817, 113] on fb-app "[DATE] - [DATE] Refresh Quick Links All Aircraft Planned Maint [GEOGRAPHIC_DATA…" at bounding box center [432, 218] width 864 height 422
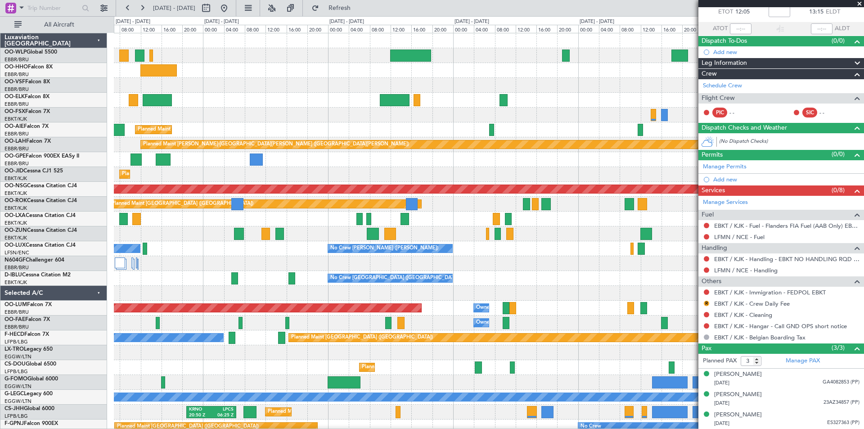
click at [0, 131] on div "[PERSON_NAME] 21:00 Z ELLX 06:45 Z [PERSON_NAME] 10:00 Z KTEB 19:15 Z Planned M…" at bounding box center [432, 222] width 864 height 413
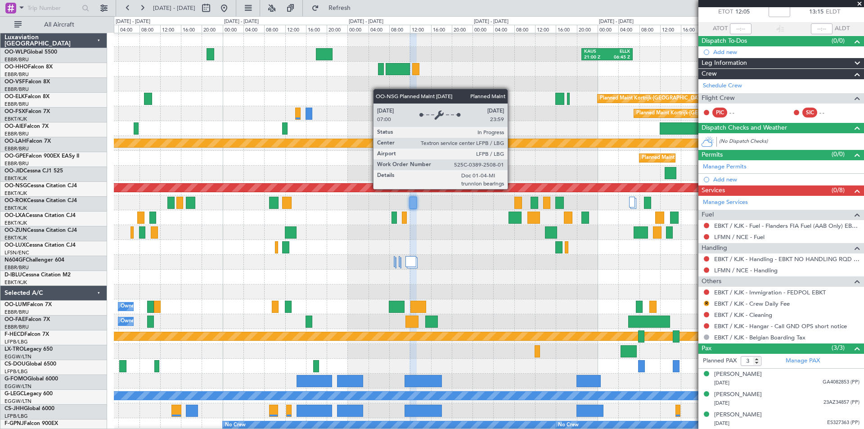
scroll to position [1, 0]
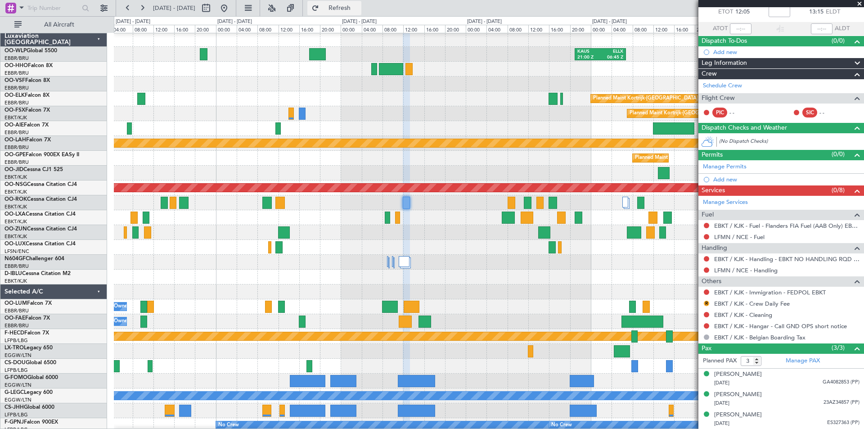
click at [353, 4] on button "Refresh" at bounding box center [334, 8] width 54 height 14
click at [350, 16] on fb-refresh-button "Refresh" at bounding box center [334, 8] width 63 height 16
click at [347, 8] on button "Refresh" at bounding box center [334, 8] width 54 height 14
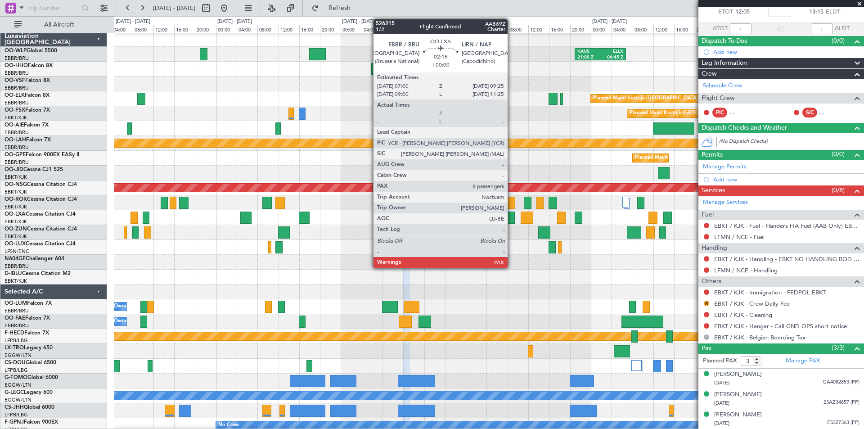
click at [512, 218] on div at bounding box center [508, 217] width 13 height 12
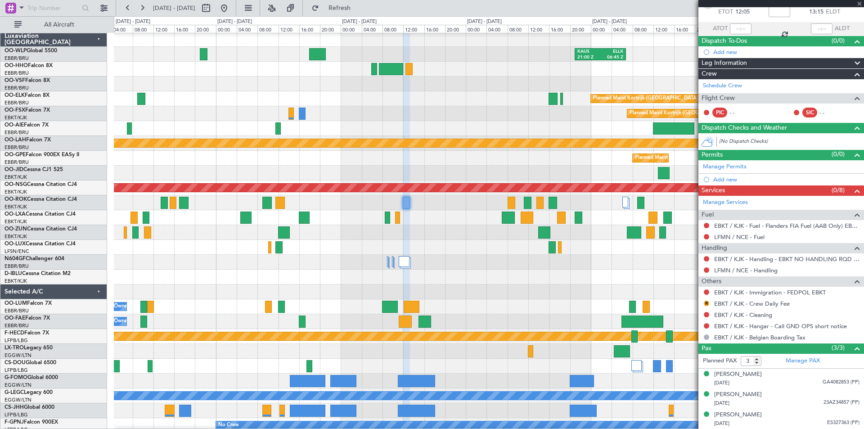
type input "8"
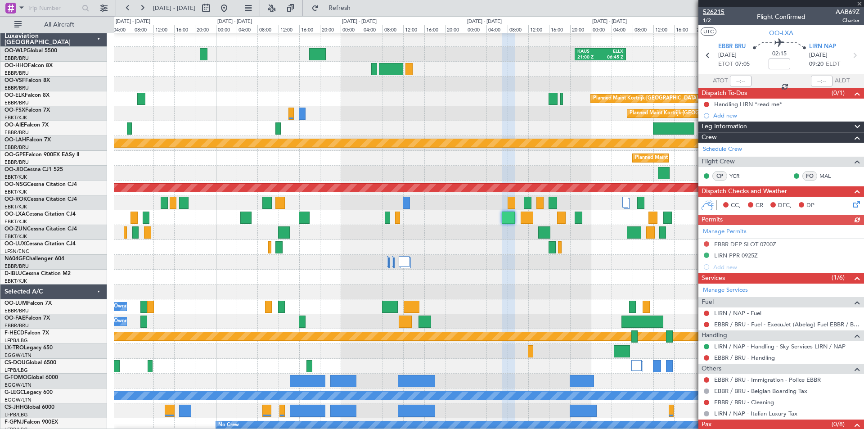
click at [714, 13] on span "526215" at bounding box center [714, 11] width 22 height 9
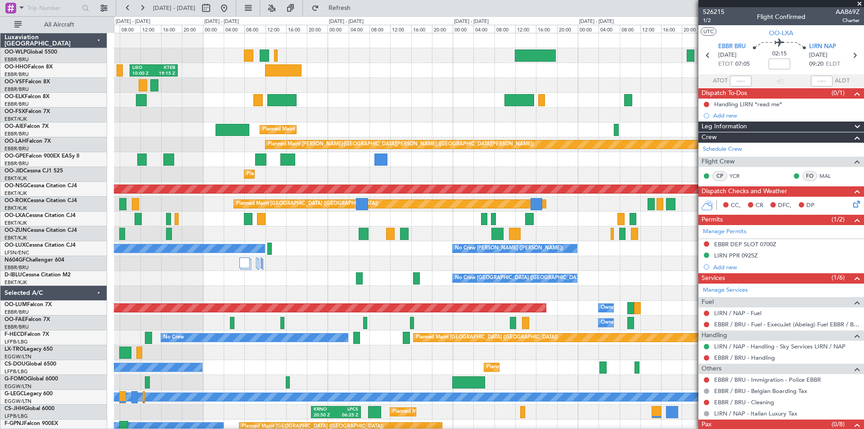
click at [702, 147] on fb-app "[DATE] - [DATE] Refresh Quick Links All Aircraft [PERSON_NAME] 10:00 Z KTEB 19:…" at bounding box center [432, 218] width 864 height 422
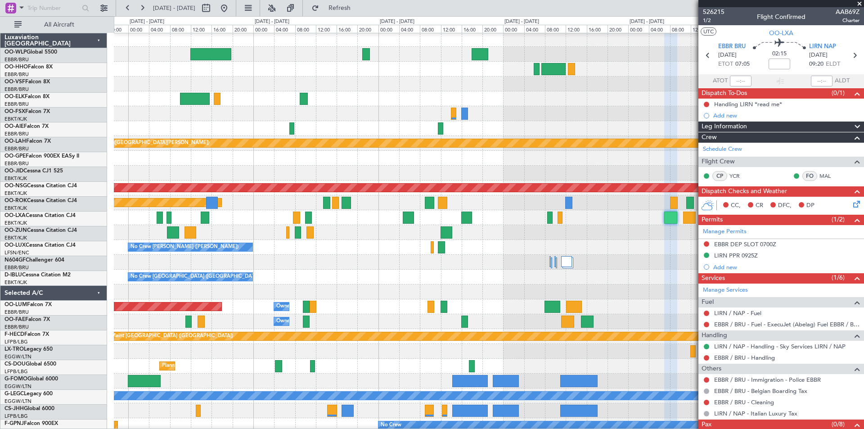
scroll to position [1, 0]
click at [158, 168] on div "Planned Maint Kortrijk-[GEOGRAPHIC_DATA]" at bounding box center [489, 173] width 750 height 15
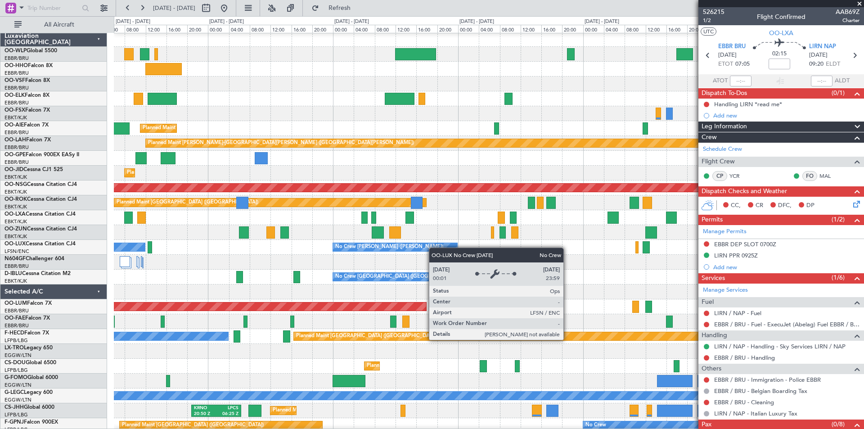
click at [438, 247] on div "No Crew [PERSON_NAME] ([PERSON_NAME])" at bounding box center [395, 247] width 124 height 8
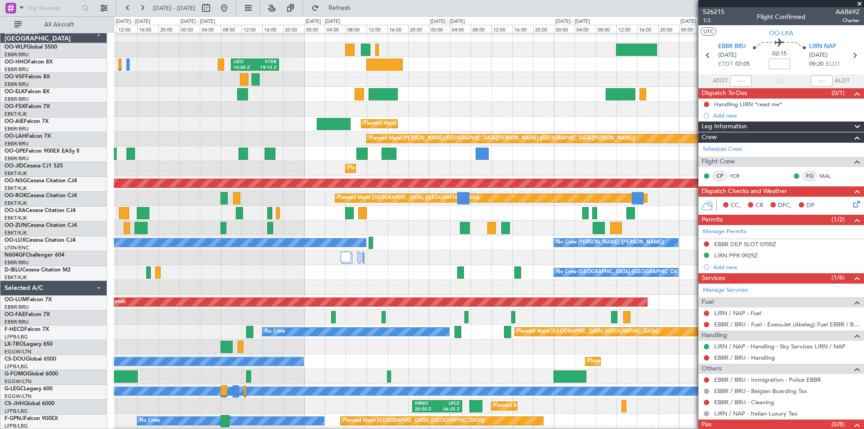
scroll to position [6, 0]
click at [61, 241] on link "OO-LUX Cessna Citation CJ4" at bounding box center [39, 239] width 71 height 5
